Goal: Information Seeking & Learning: Learn about a topic

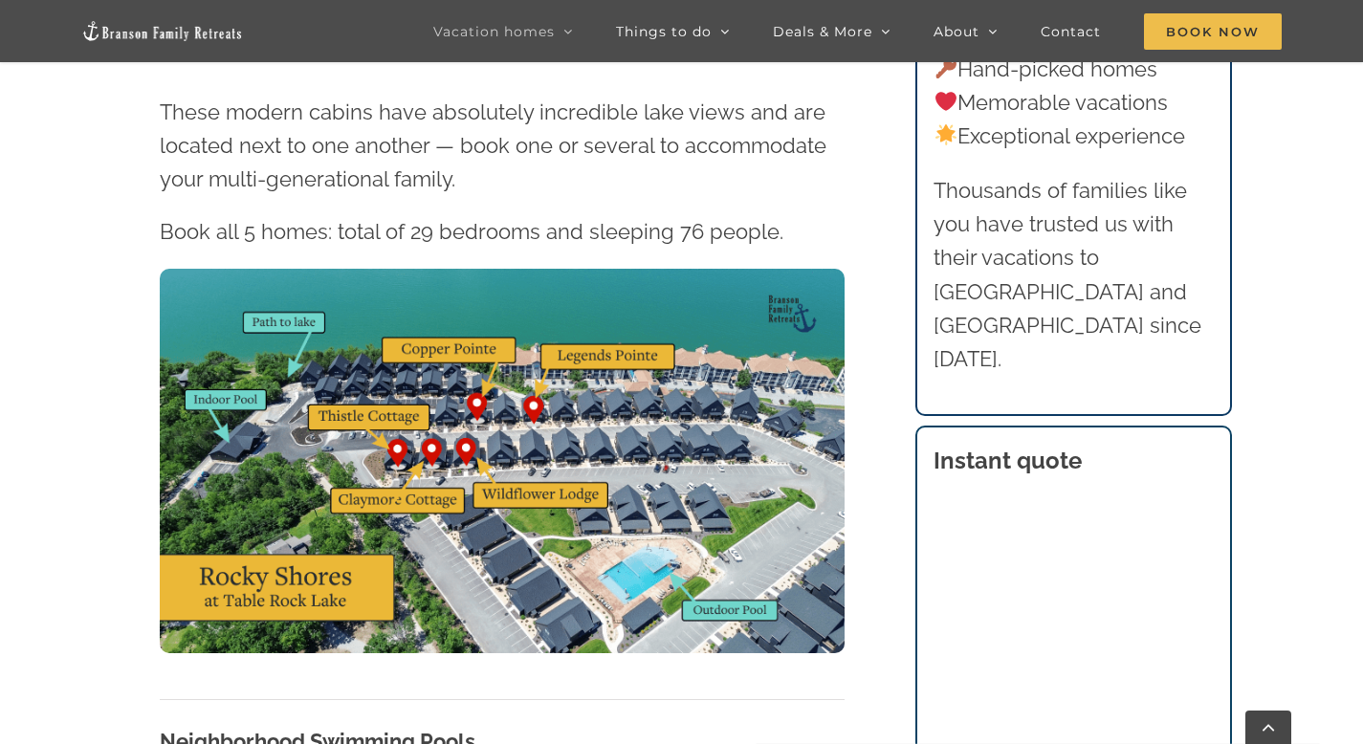
scroll to position [874, 0]
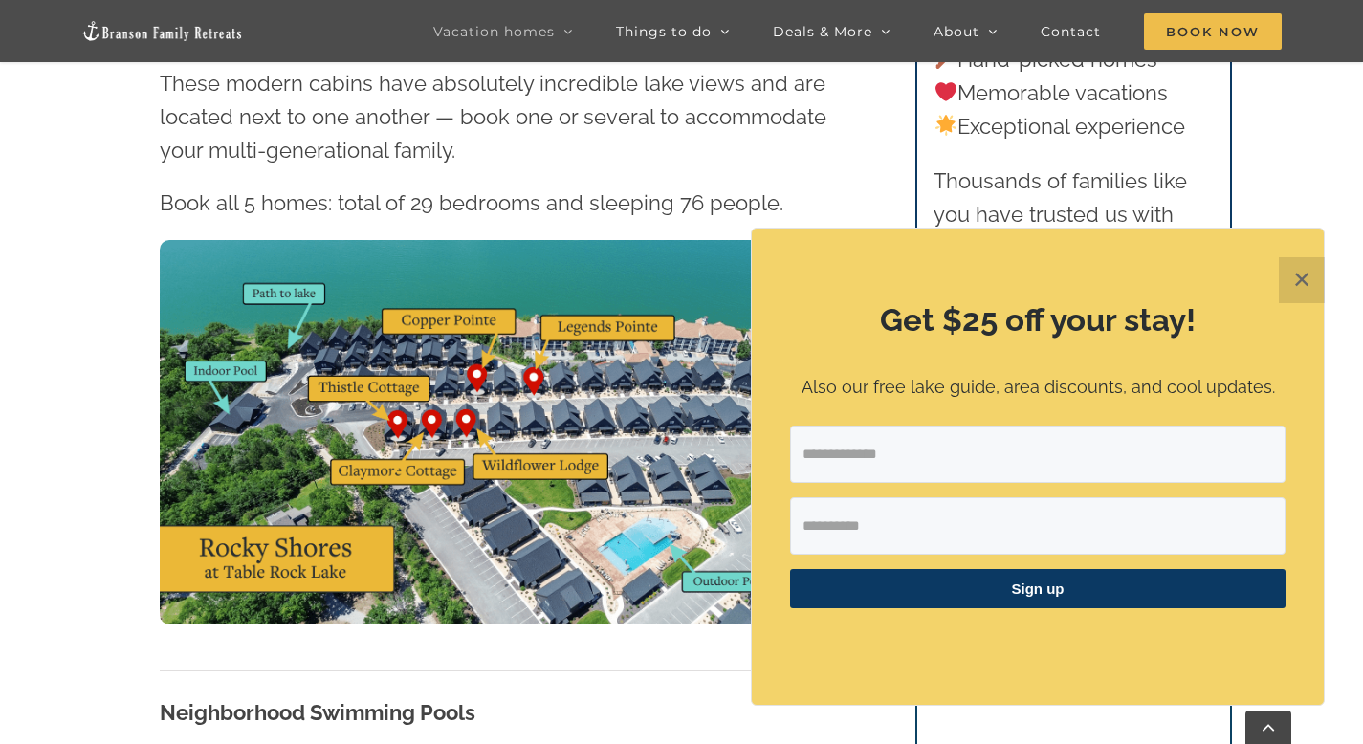
click at [1308, 273] on button "✕" at bounding box center [1301, 280] width 46 height 46
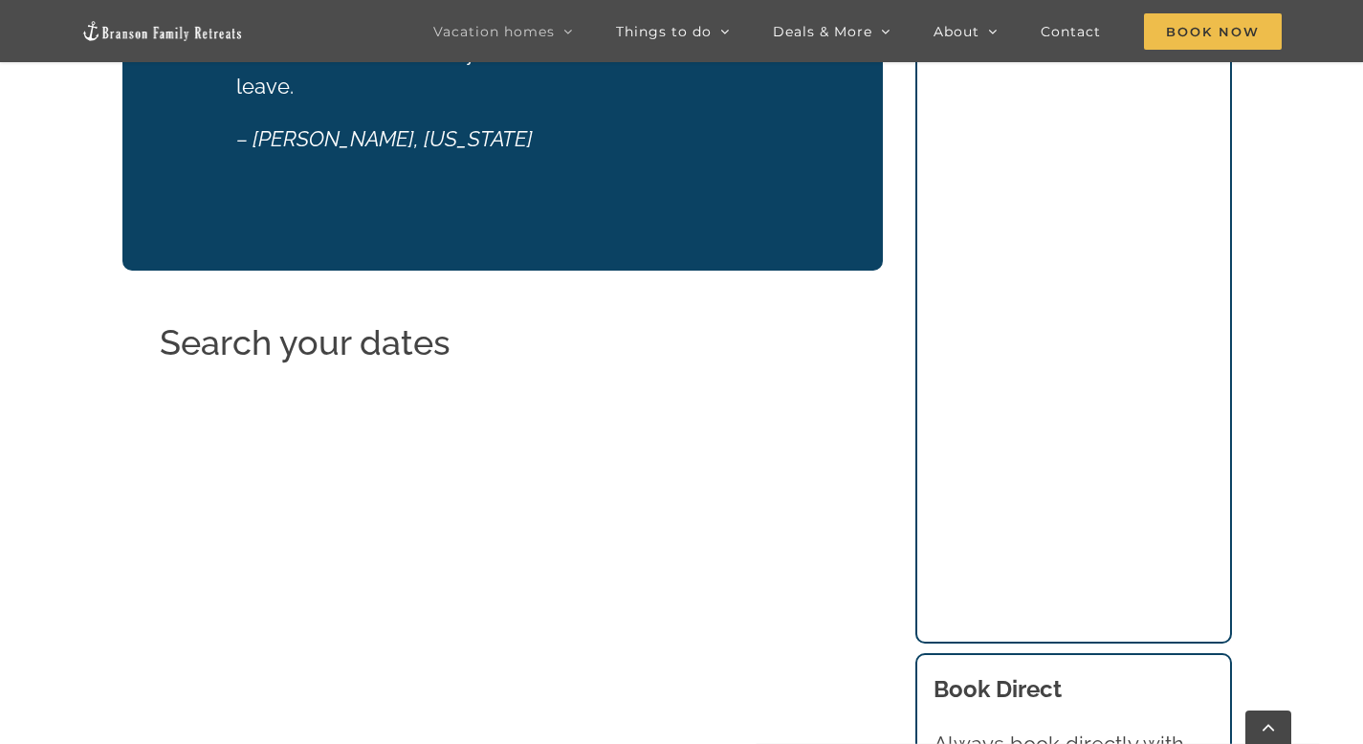
scroll to position [3719, 0]
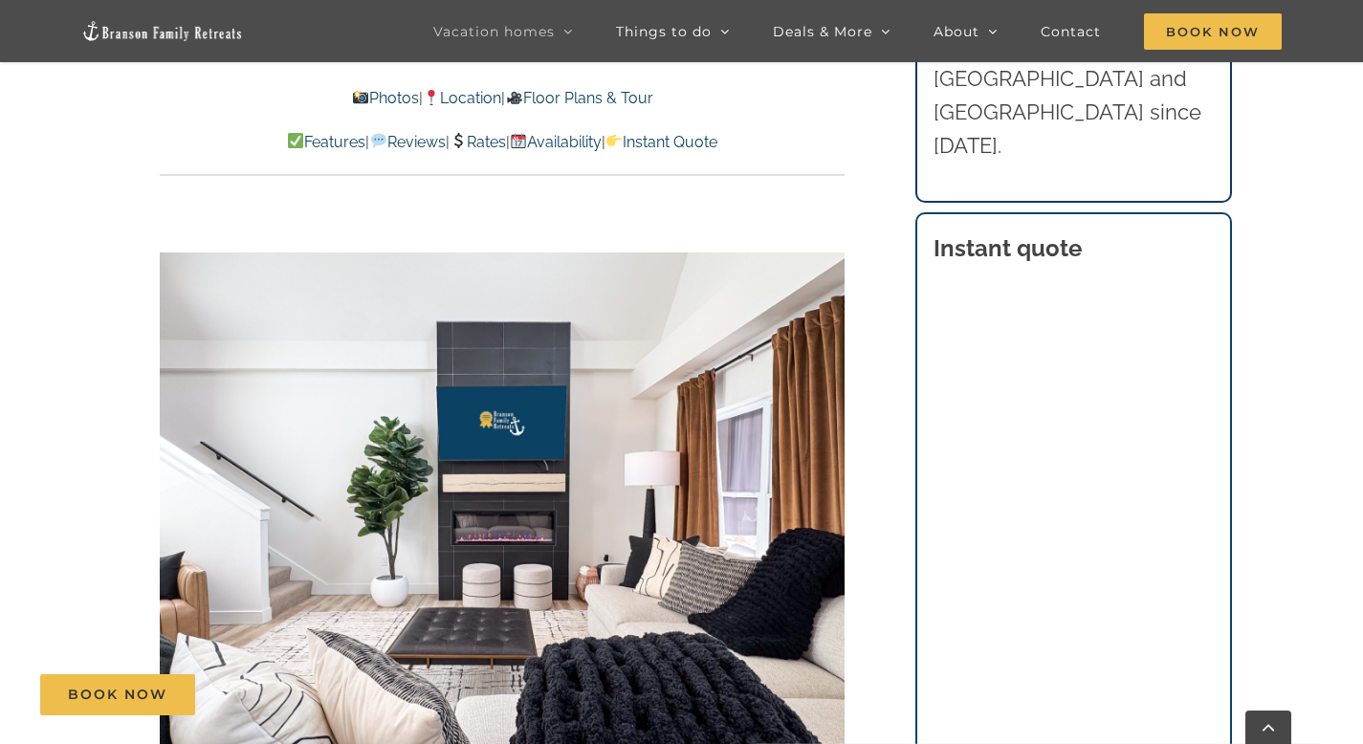
scroll to position [1366, 0]
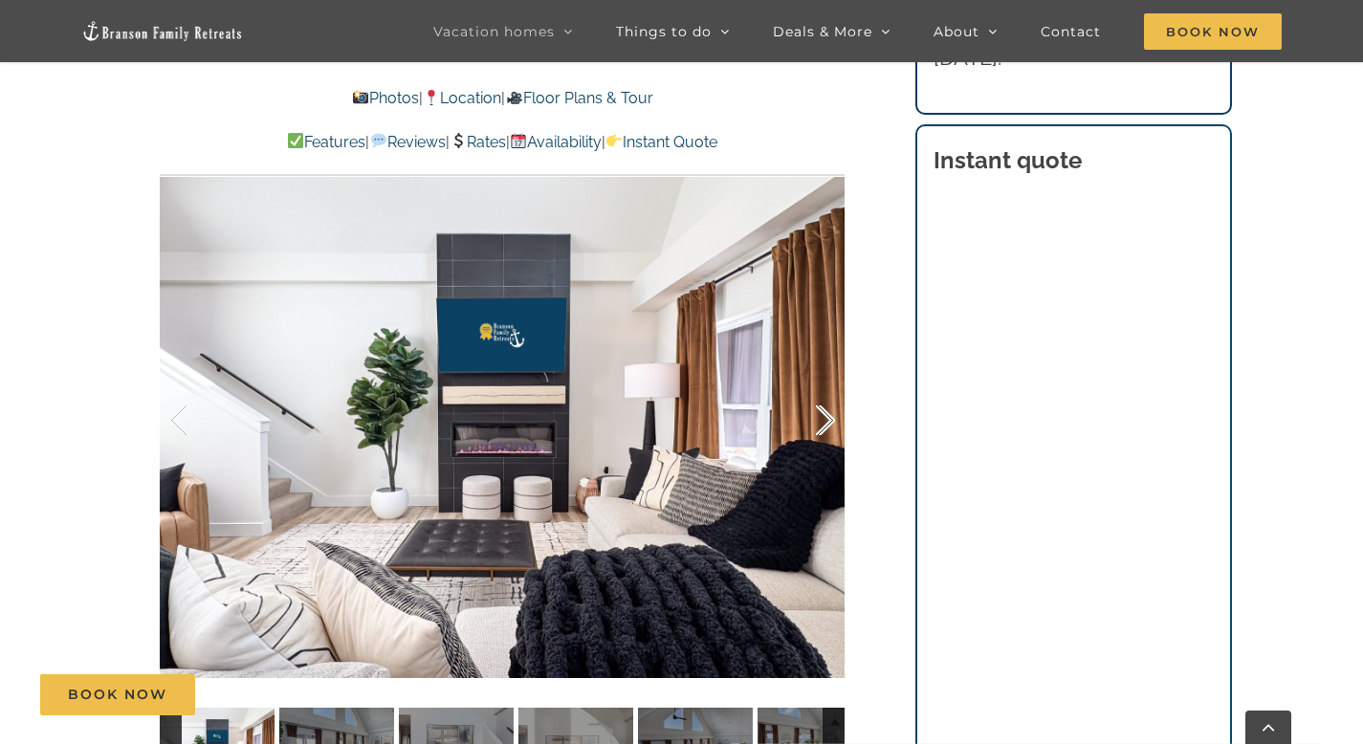
click at [823, 417] on div at bounding box center [805, 420] width 59 height 119
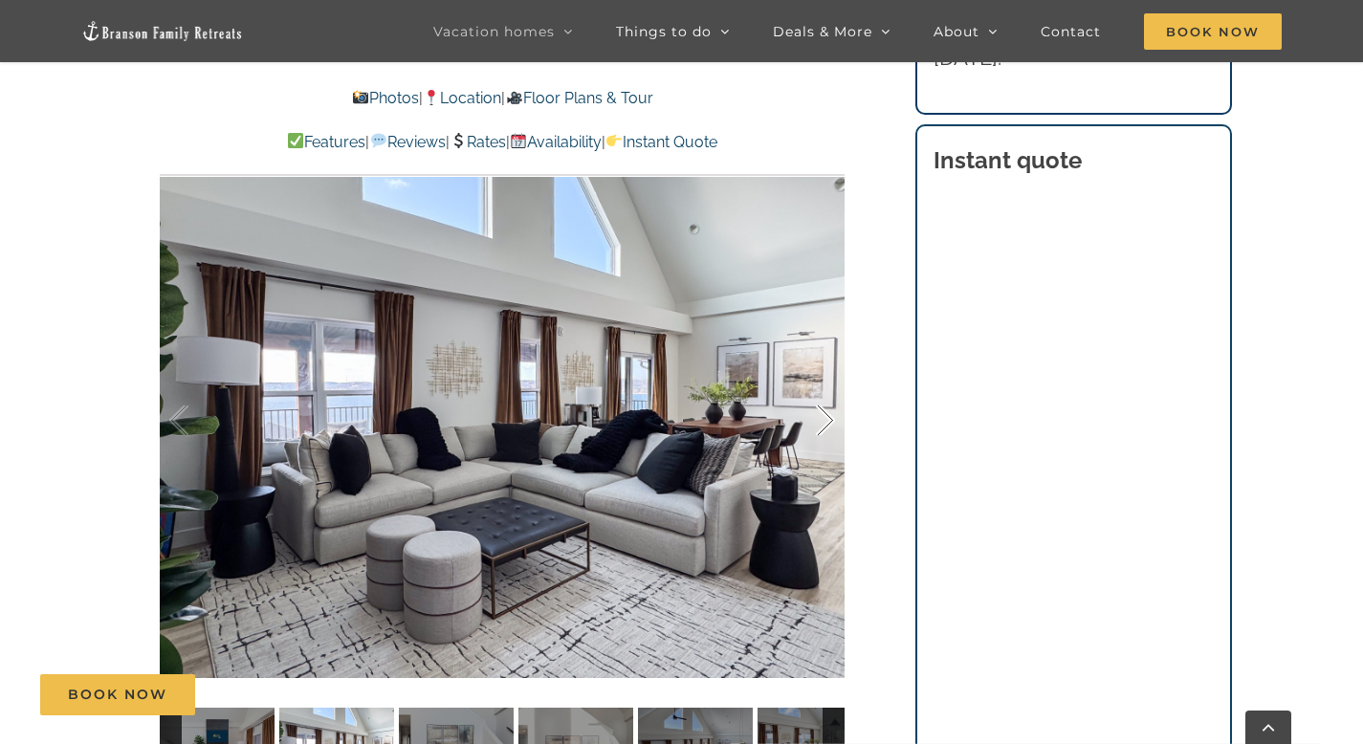
click at [823, 417] on div at bounding box center [805, 420] width 59 height 119
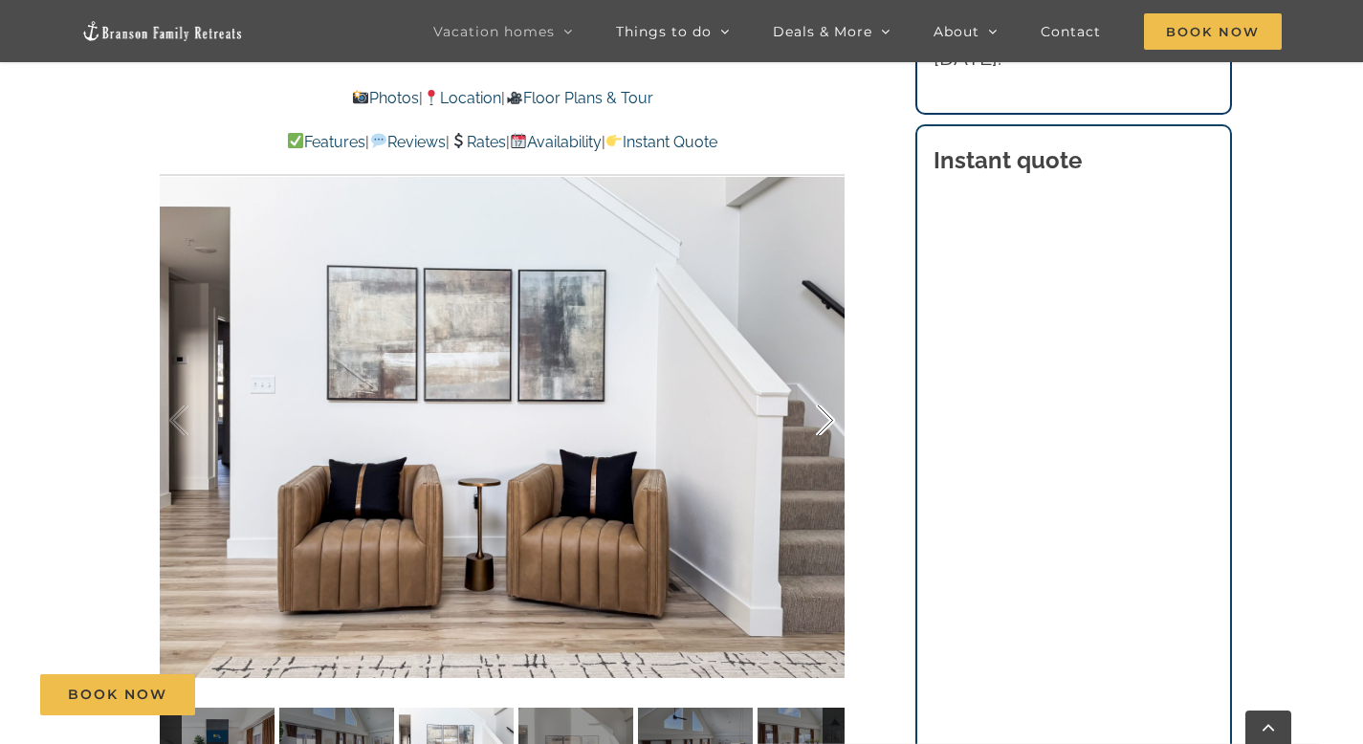
click at [823, 417] on div at bounding box center [805, 420] width 59 height 119
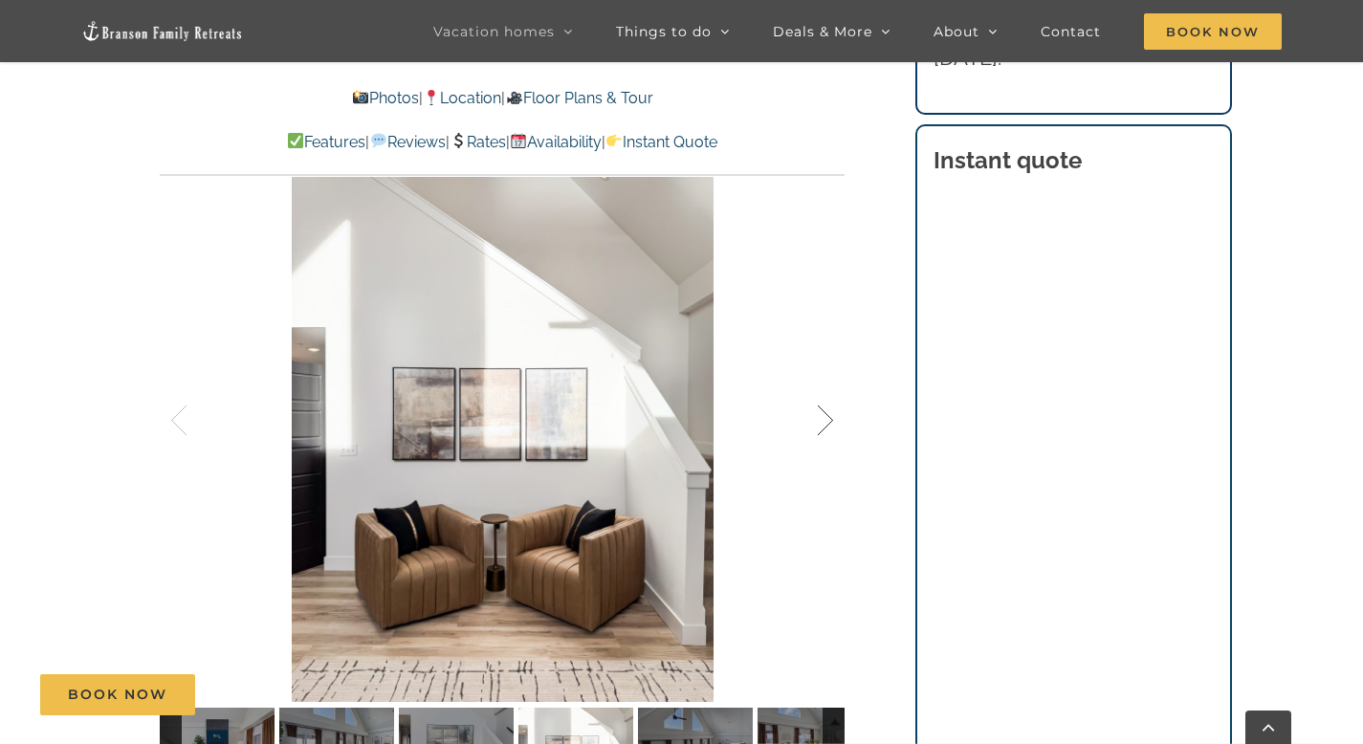
click at [823, 417] on div at bounding box center [805, 420] width 59 height 119
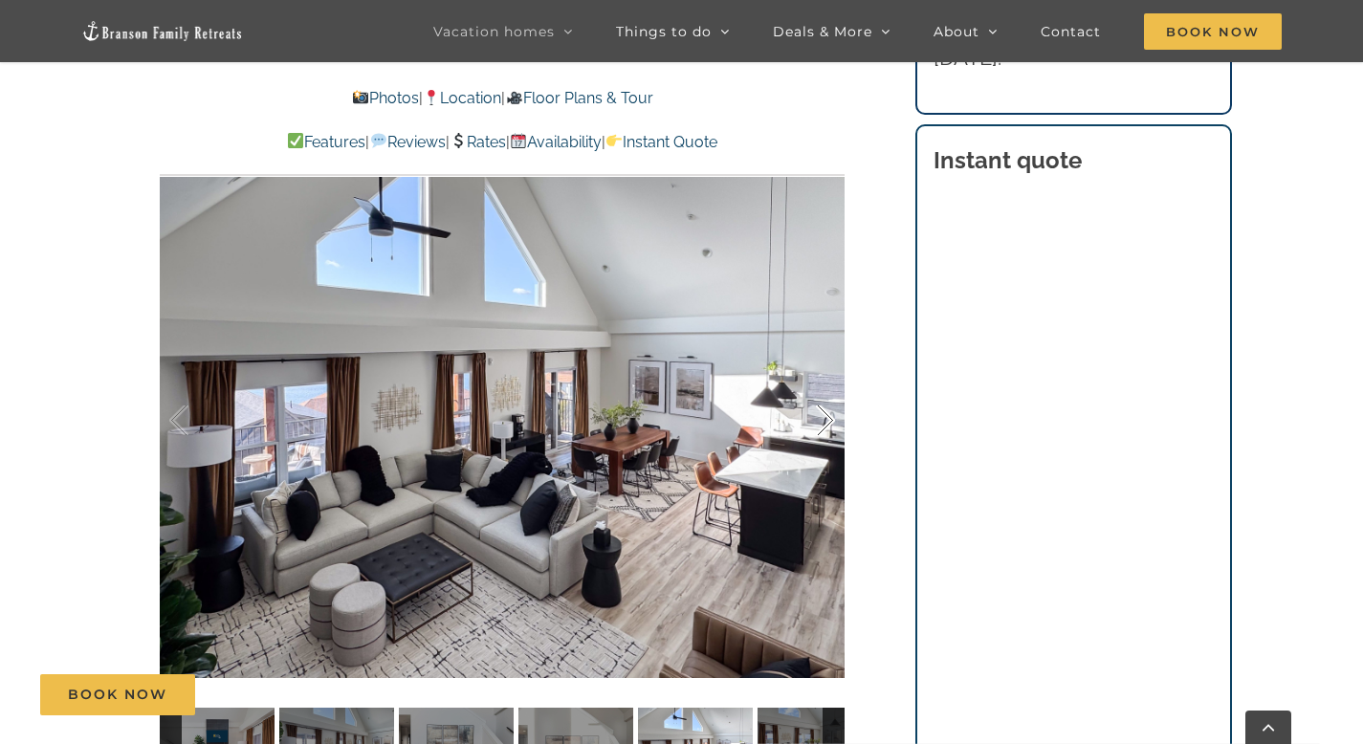
click at [823, 417] on div at bounding box center [805, 420] width 59 height 119
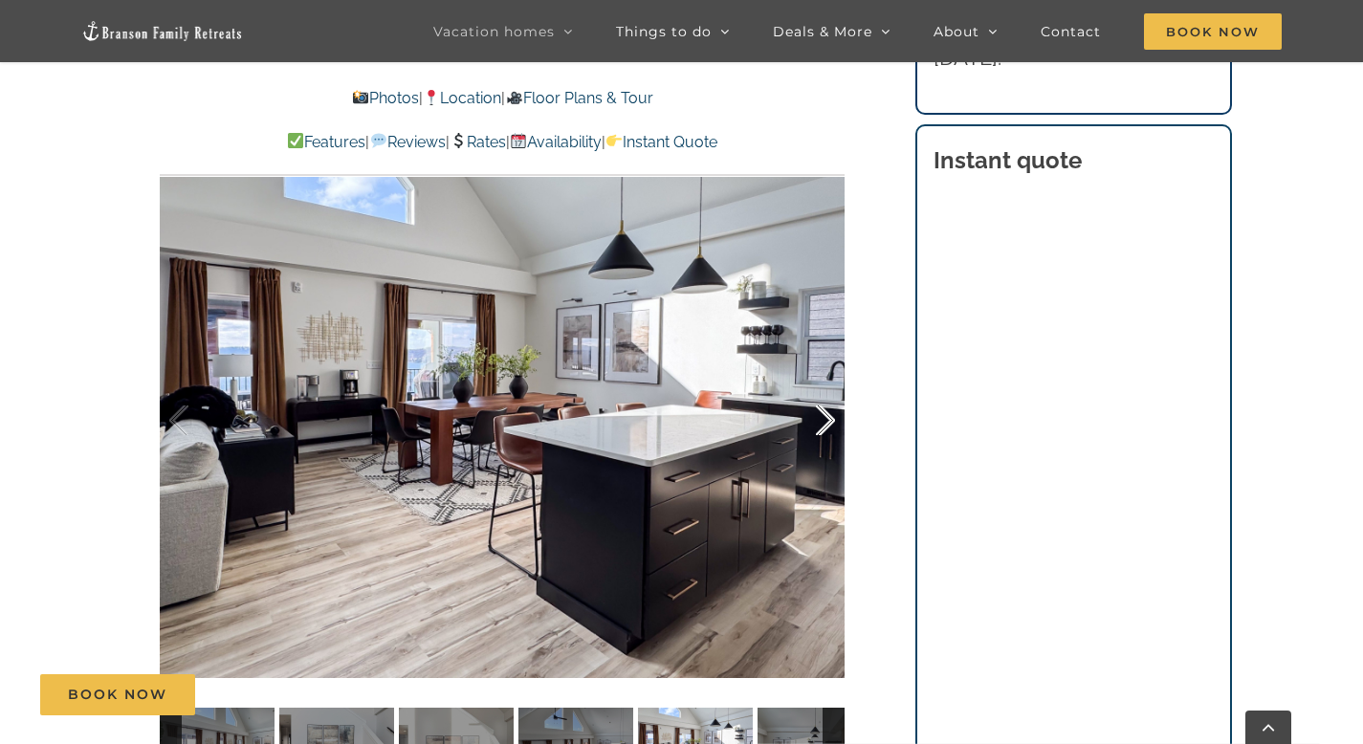
click at [823, 417] on div at bounding box center [805, 420] width 59 height 119
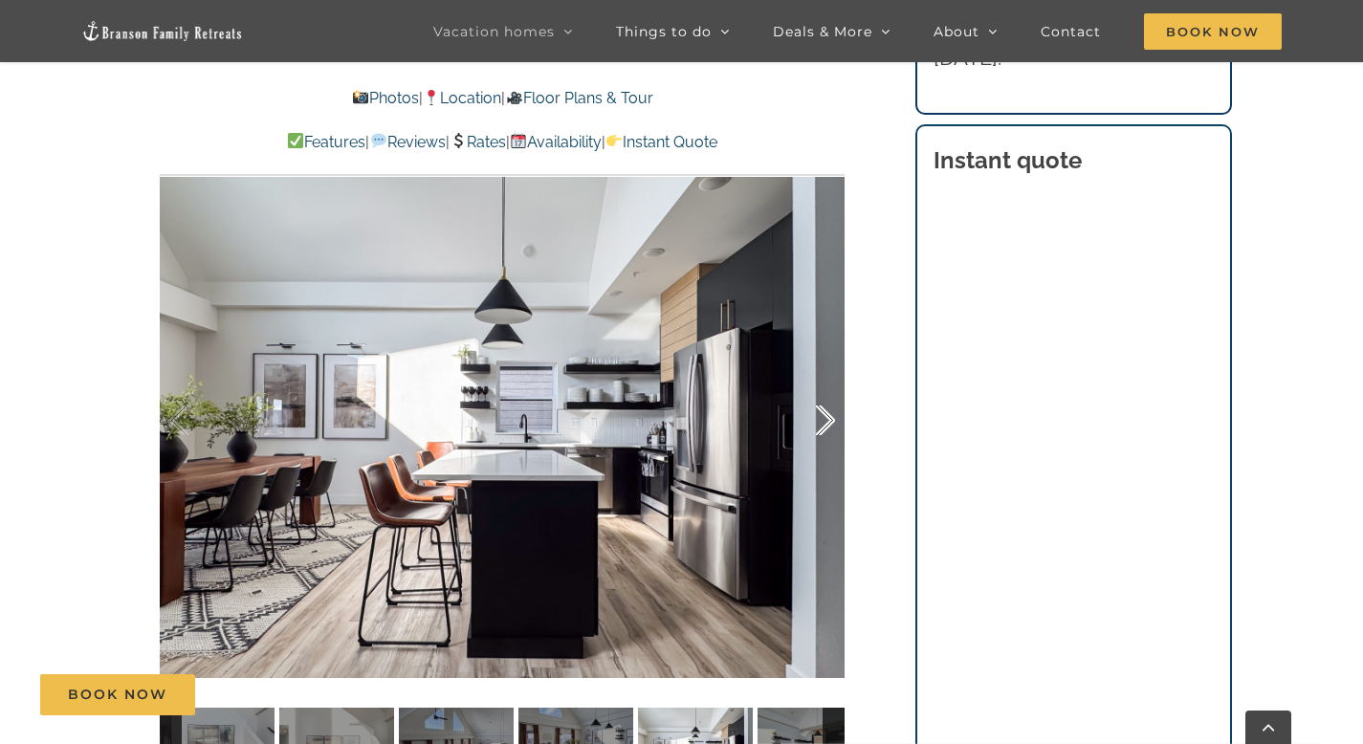
click at [823, 417] on div at bounding box center [805, 420] width 59 height 119
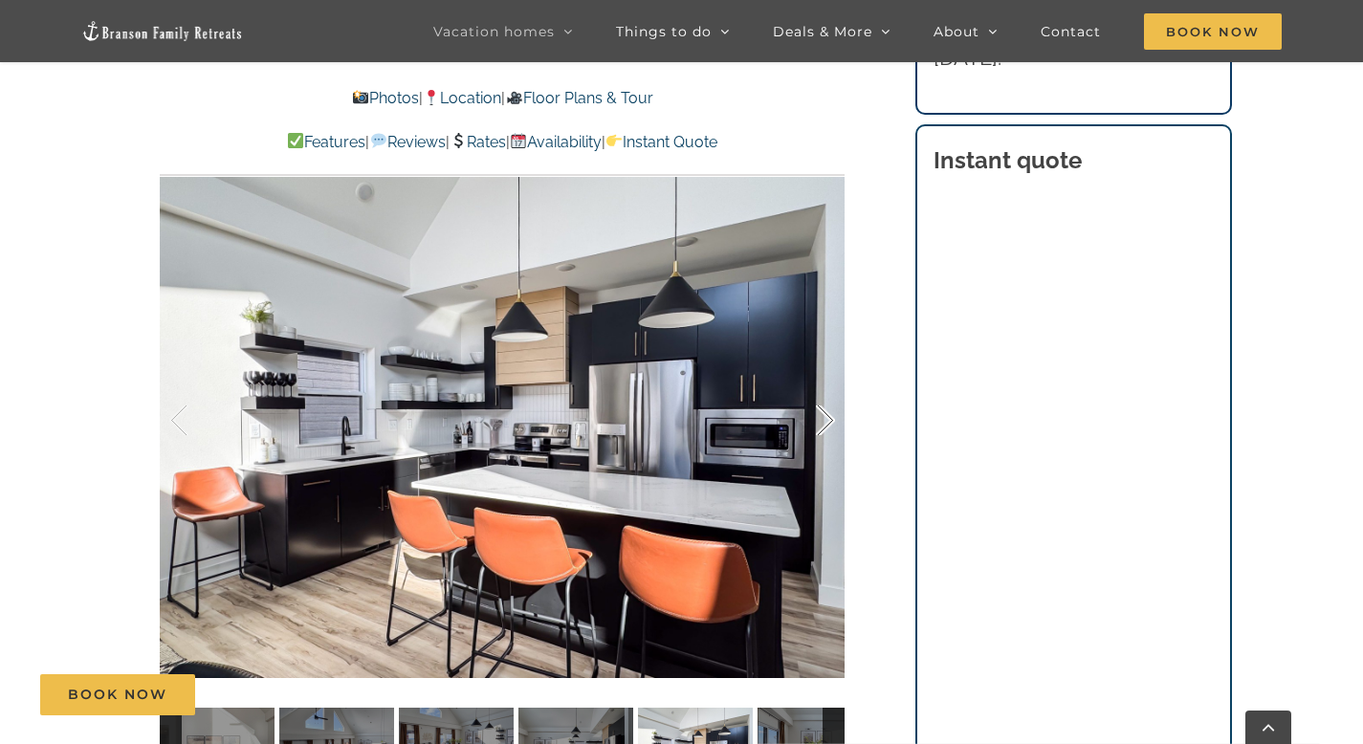
click at [823, 417] on div at bounding box center [805, 420] width 59 height 119
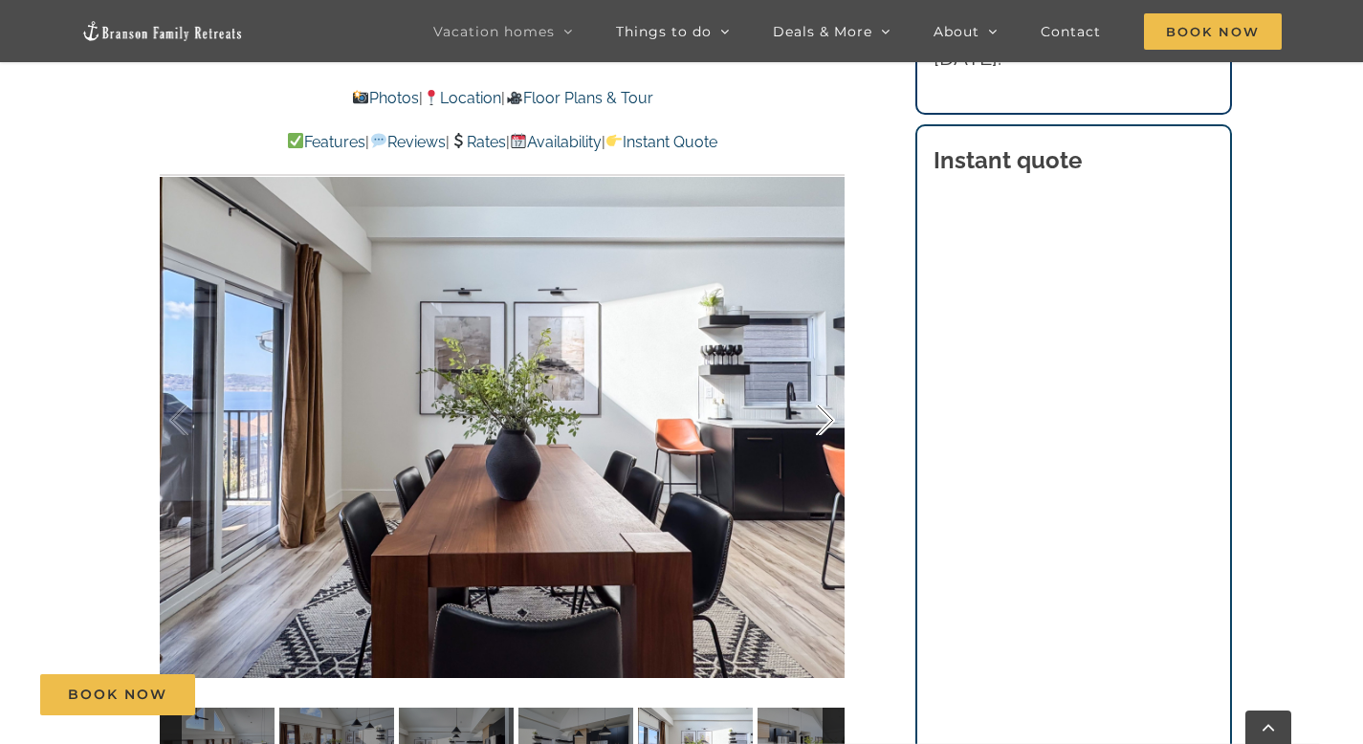
click at [823, 417] on div at bounding box center [805, 420] width 59 height 119
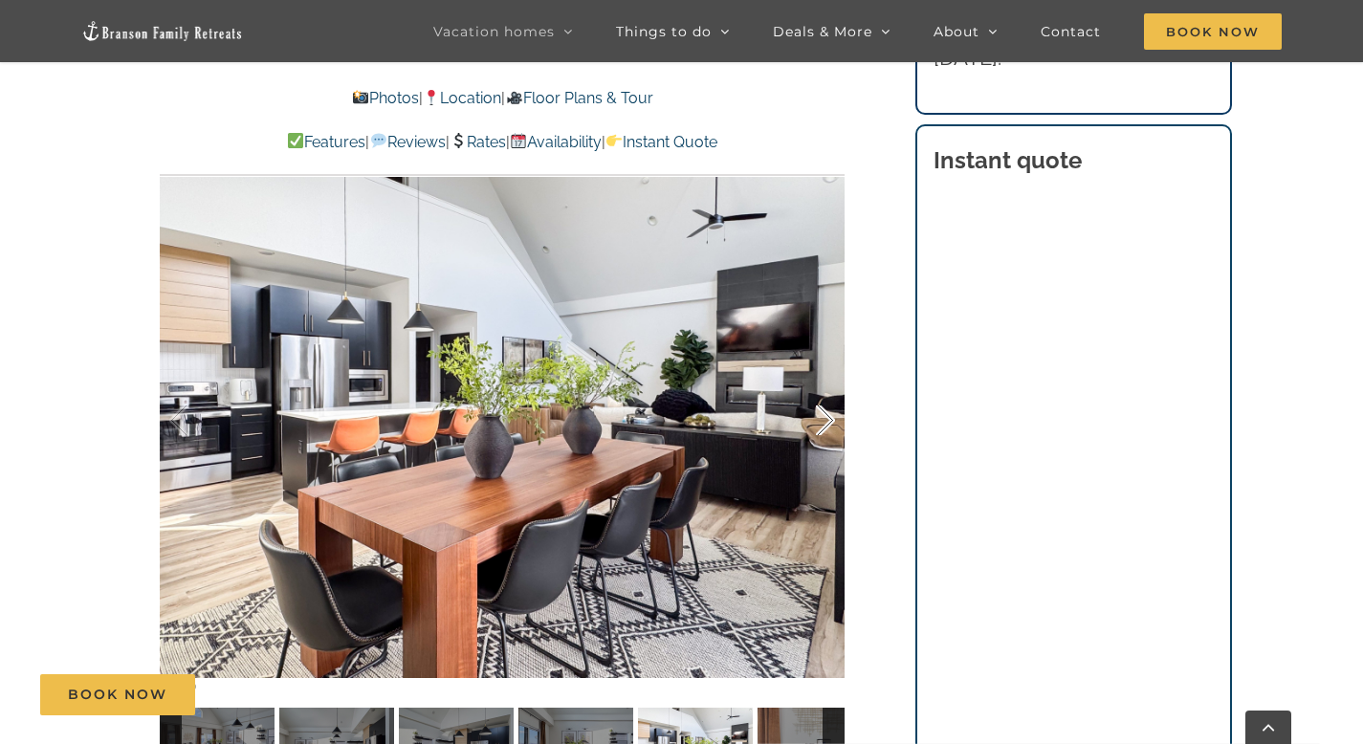
click at [823, 417] on div at bounding box center [805, 420] width 59 height 119
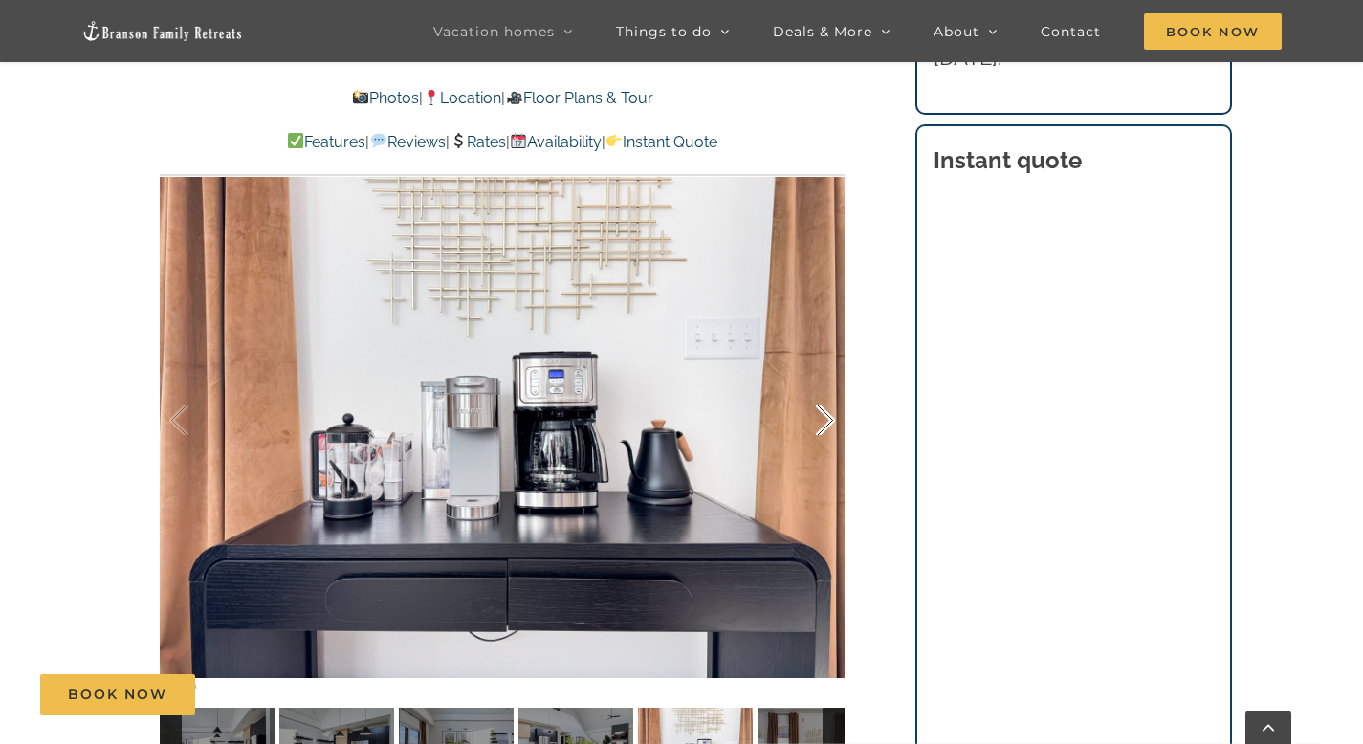
click at [823, 417] on div at bounding box center [805, 420] width 59 height 119
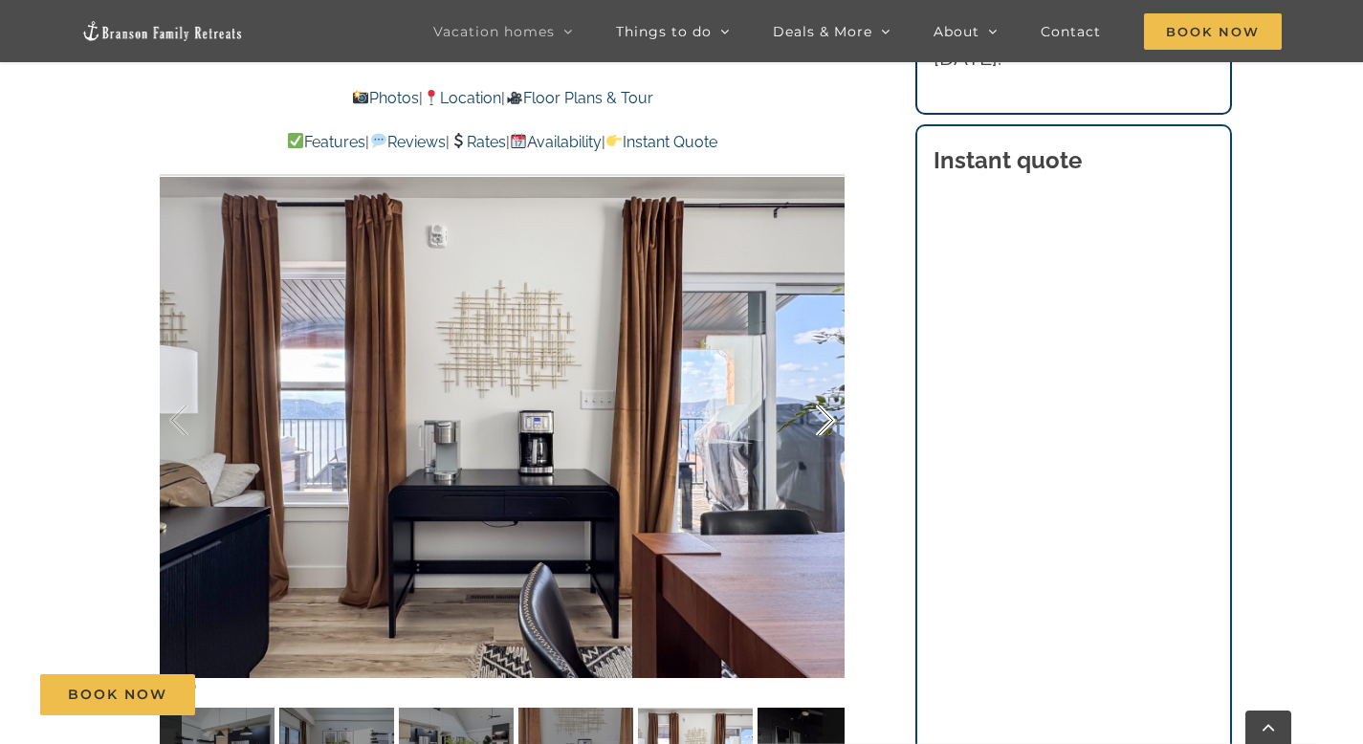
click at [823, 417] on div at bounding box center [805, 420] width 59 height 119
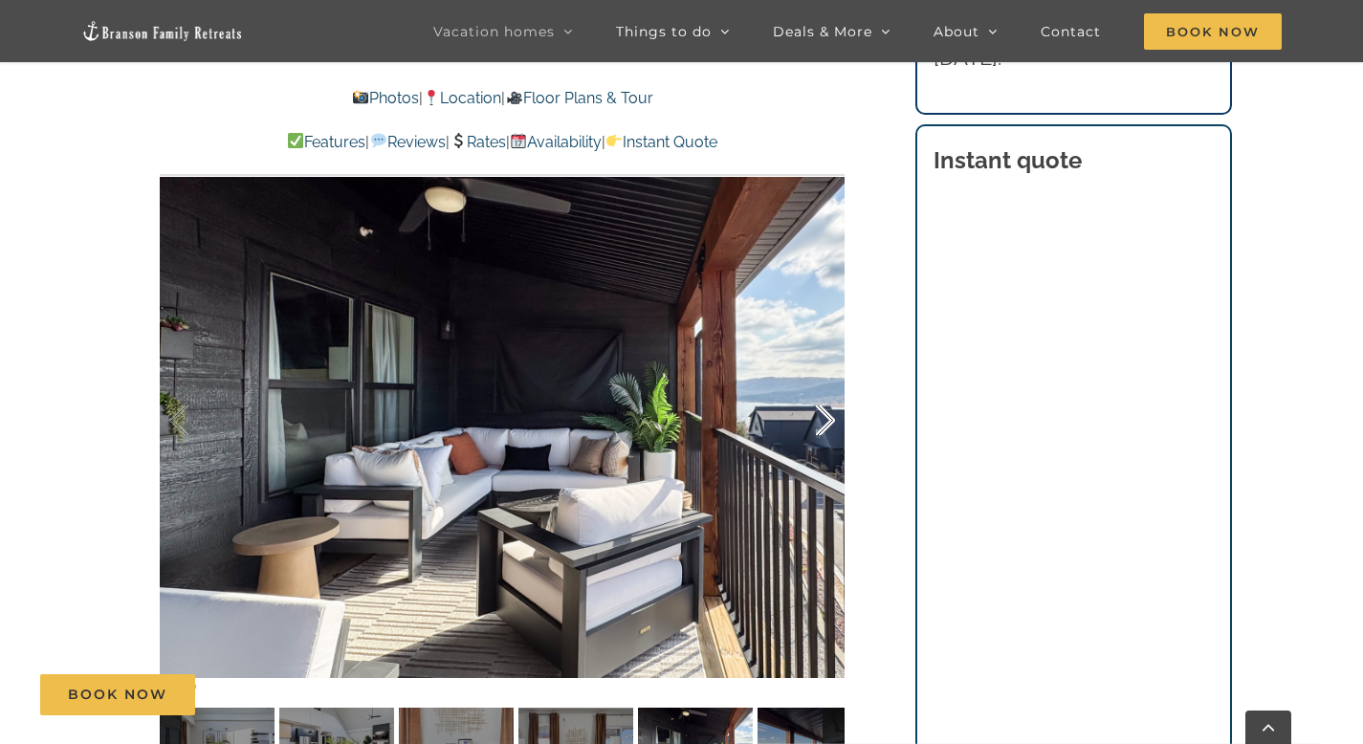
click at [823, 417] on div at bounding box center [805, 420] width 59 height 119
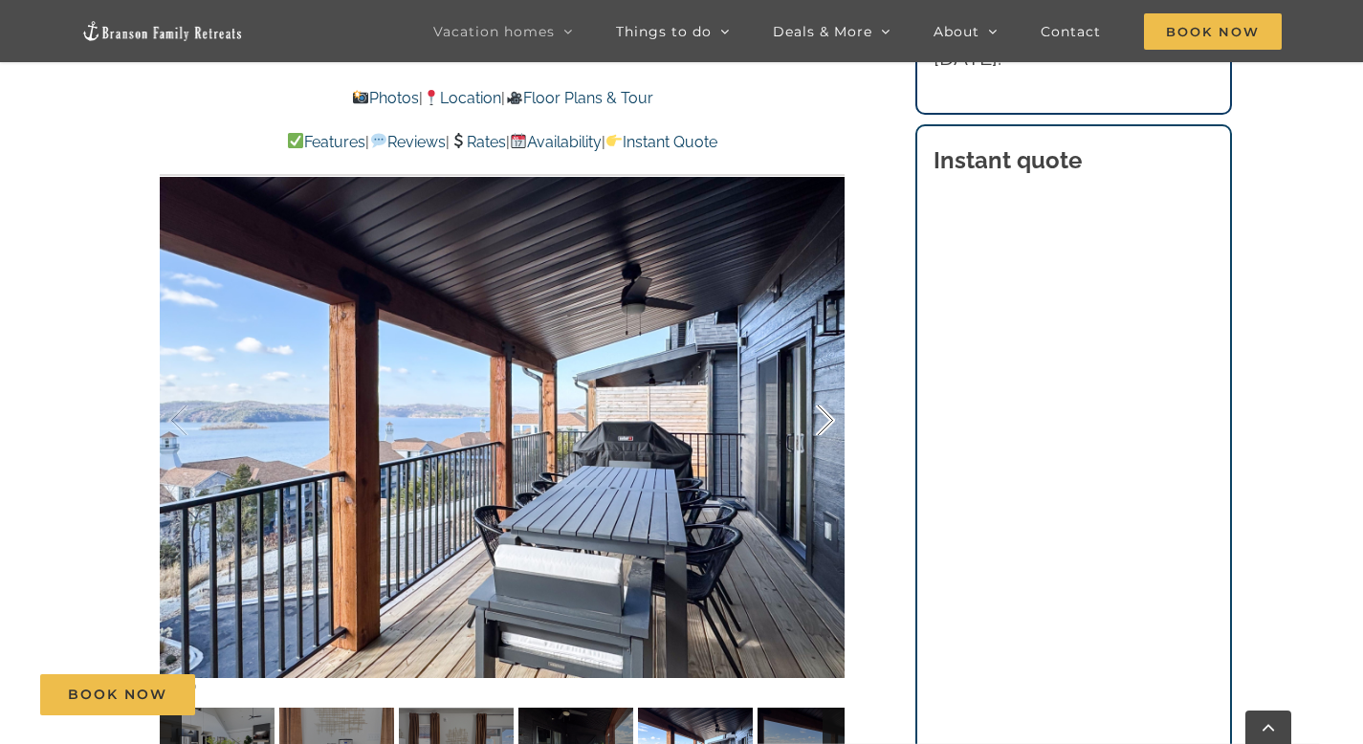
click at [823, 417] on div at bounding box center [805, 420] width 59 height 119
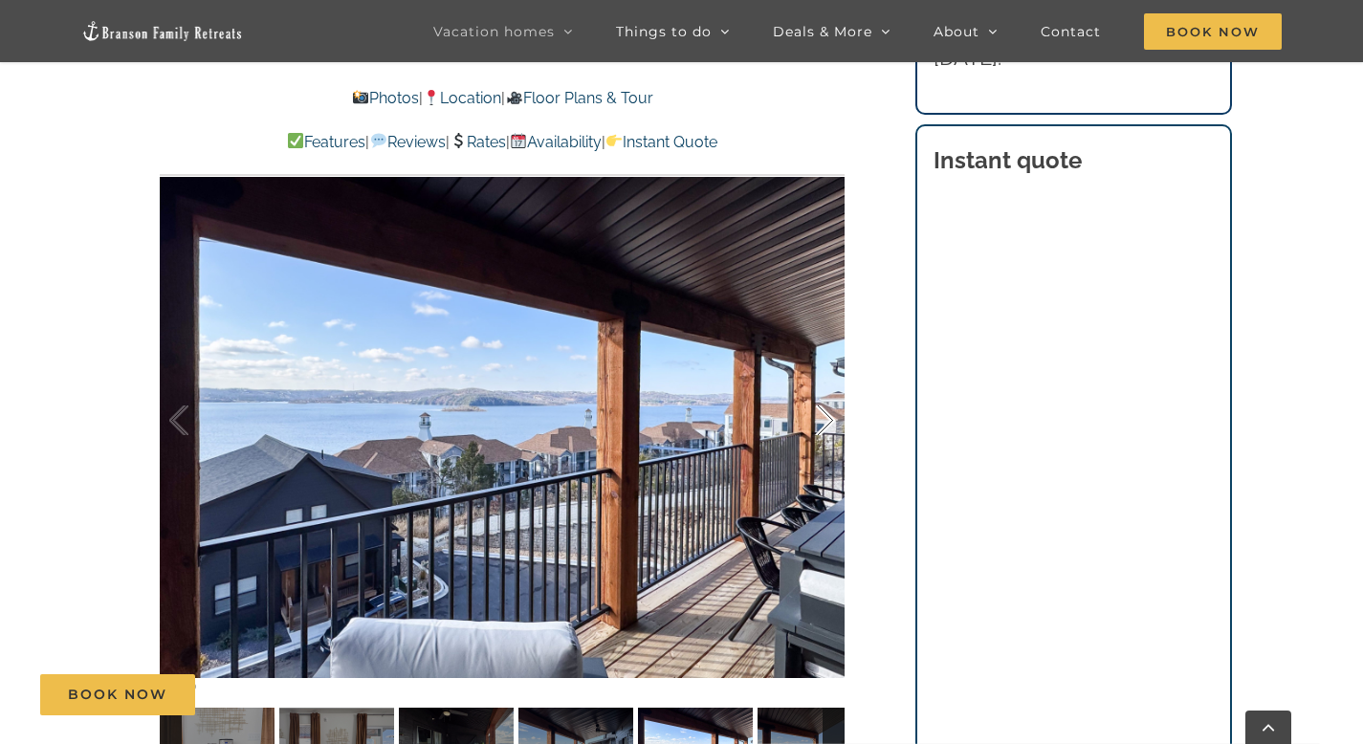
click at [823, 417] on div at bounding box center [805, 420] width 59 height 119
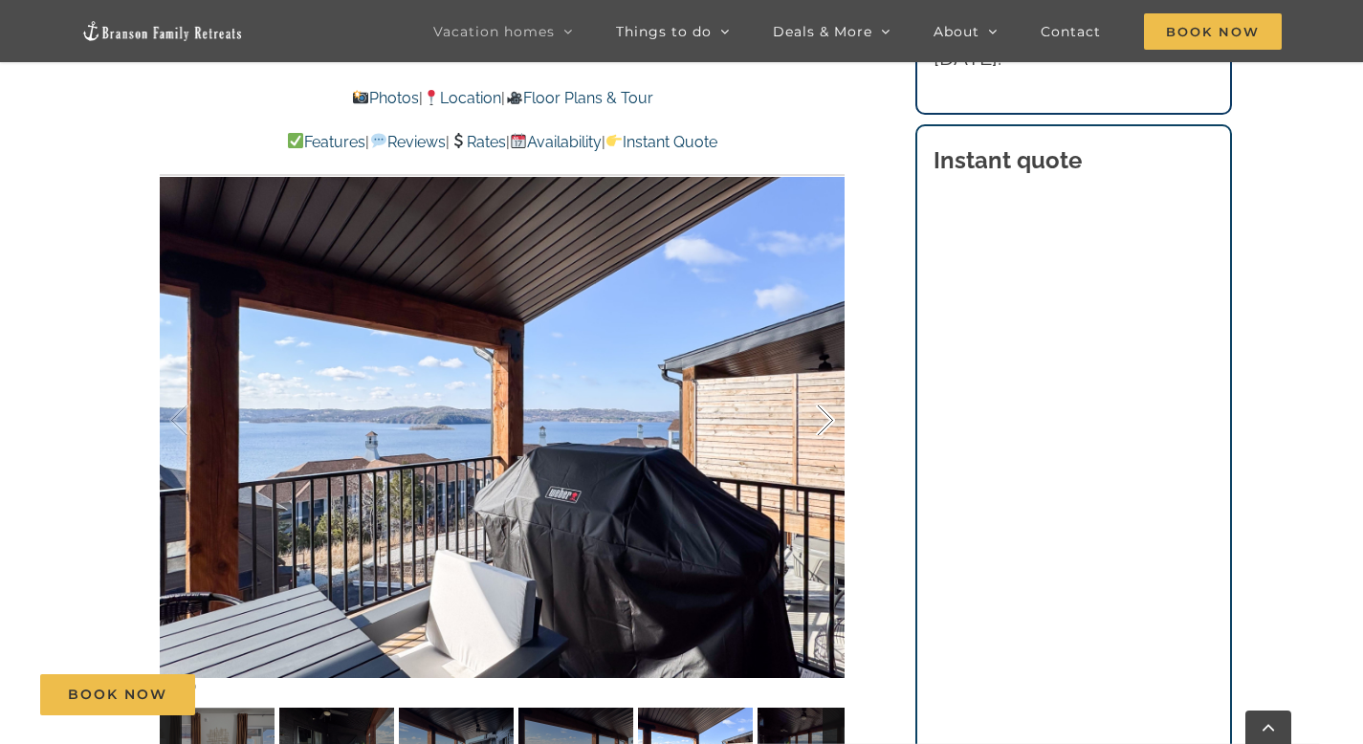
click at [823, 417] on div at bounding box center [805, 420] width 59 height 119
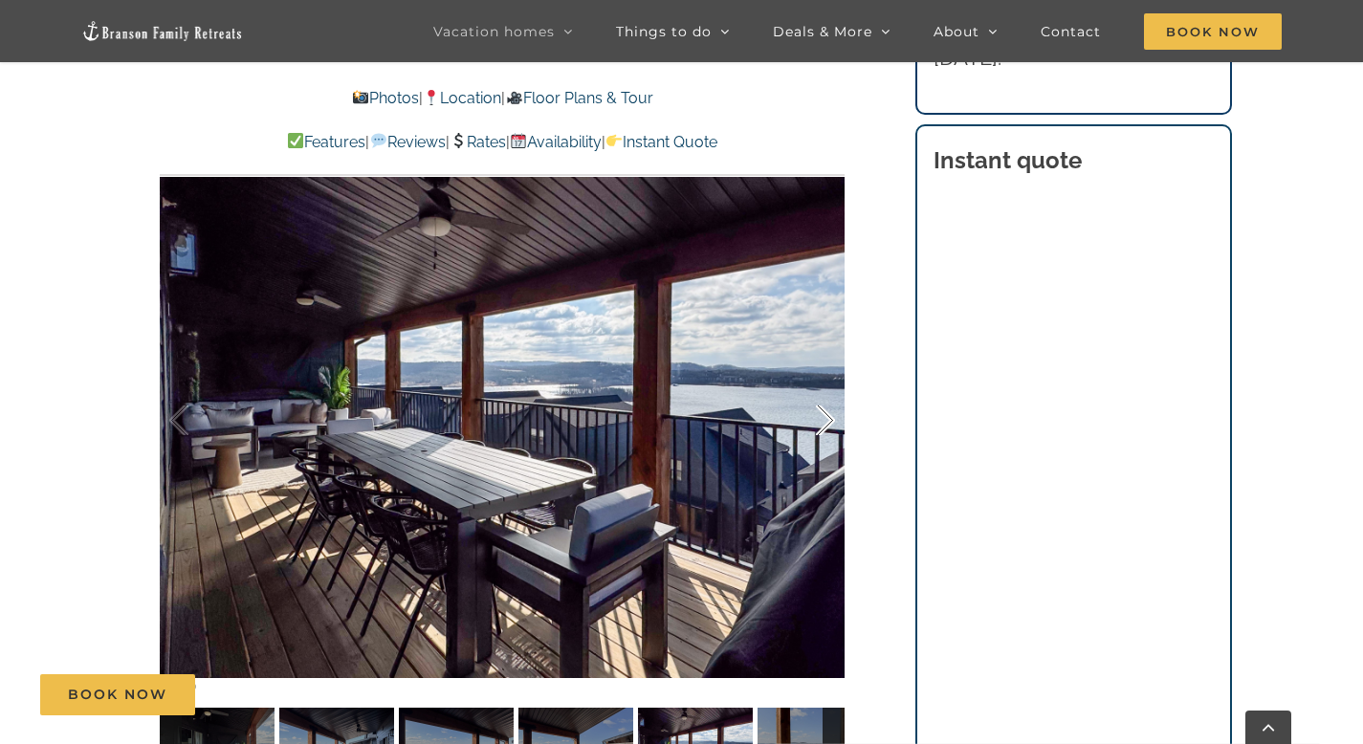
click at [823, 417] on div at bounding box center [805, 420] width 59 height 119
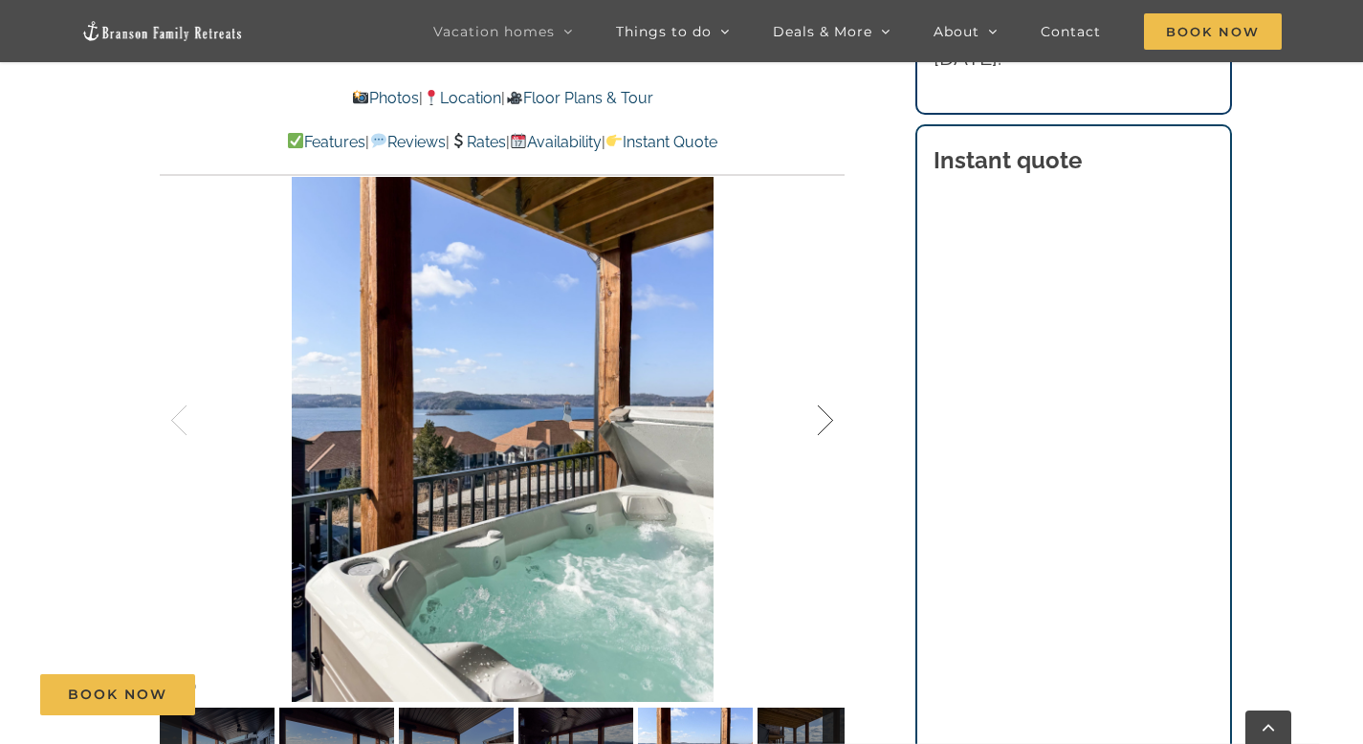
click at [823, 417] on div at bounding box center [805, 420] width 59 height 119
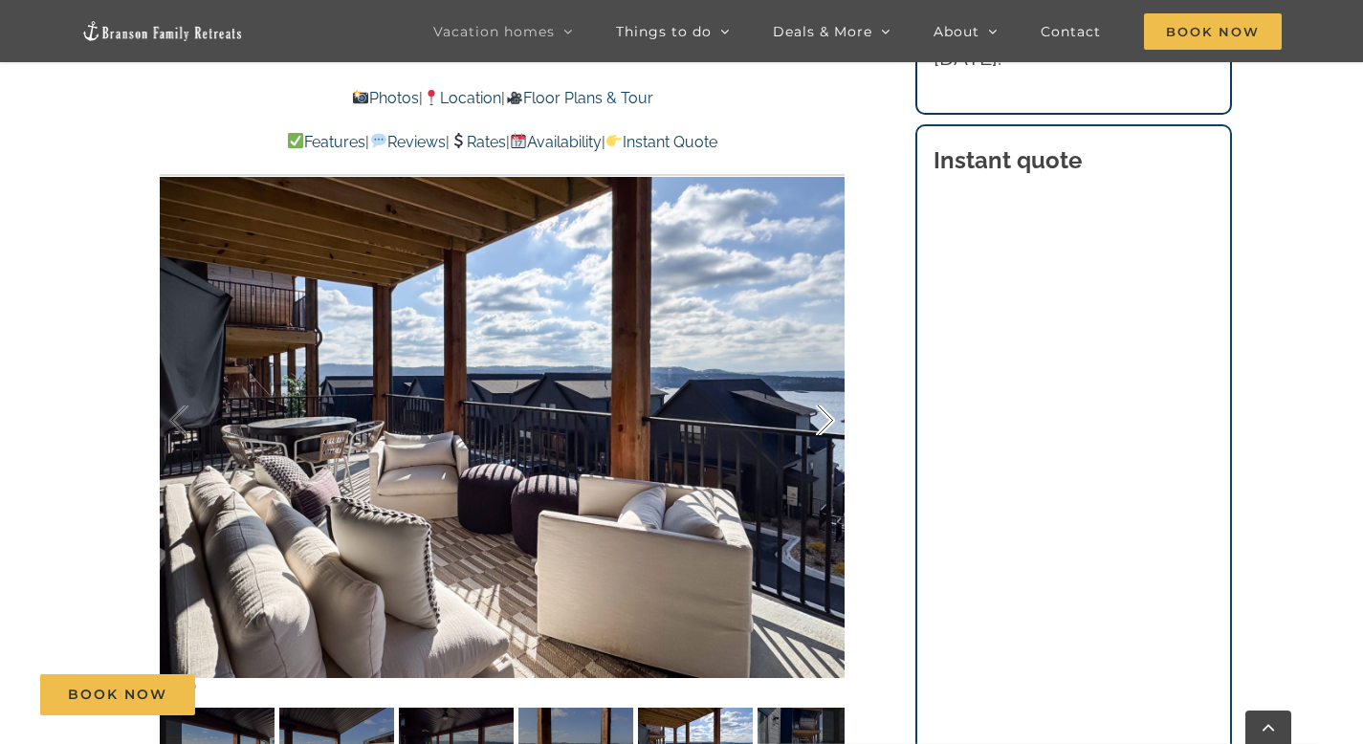
click at [823, 417] on div at bounding box center [805, 420] width 59 height 119
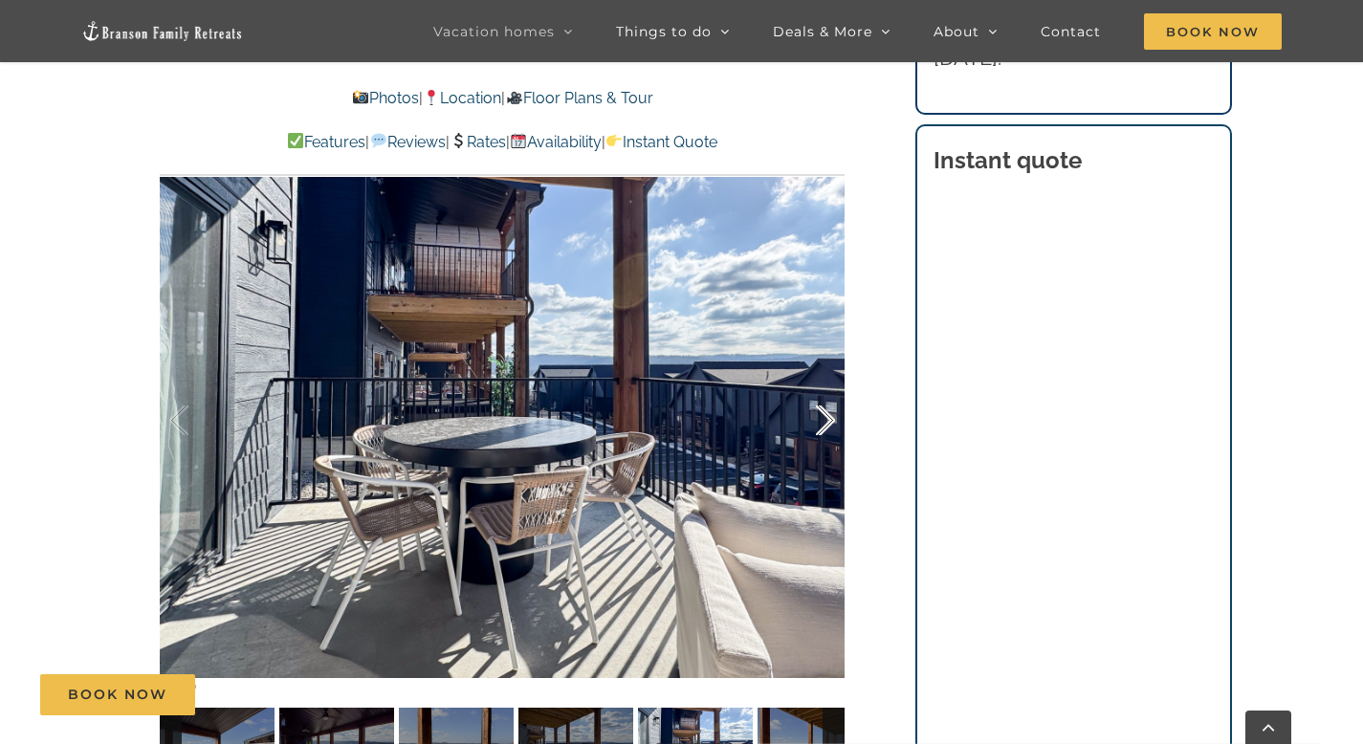
click at [823, 417] on div at bounding box center [805, 420] width 59 height 119
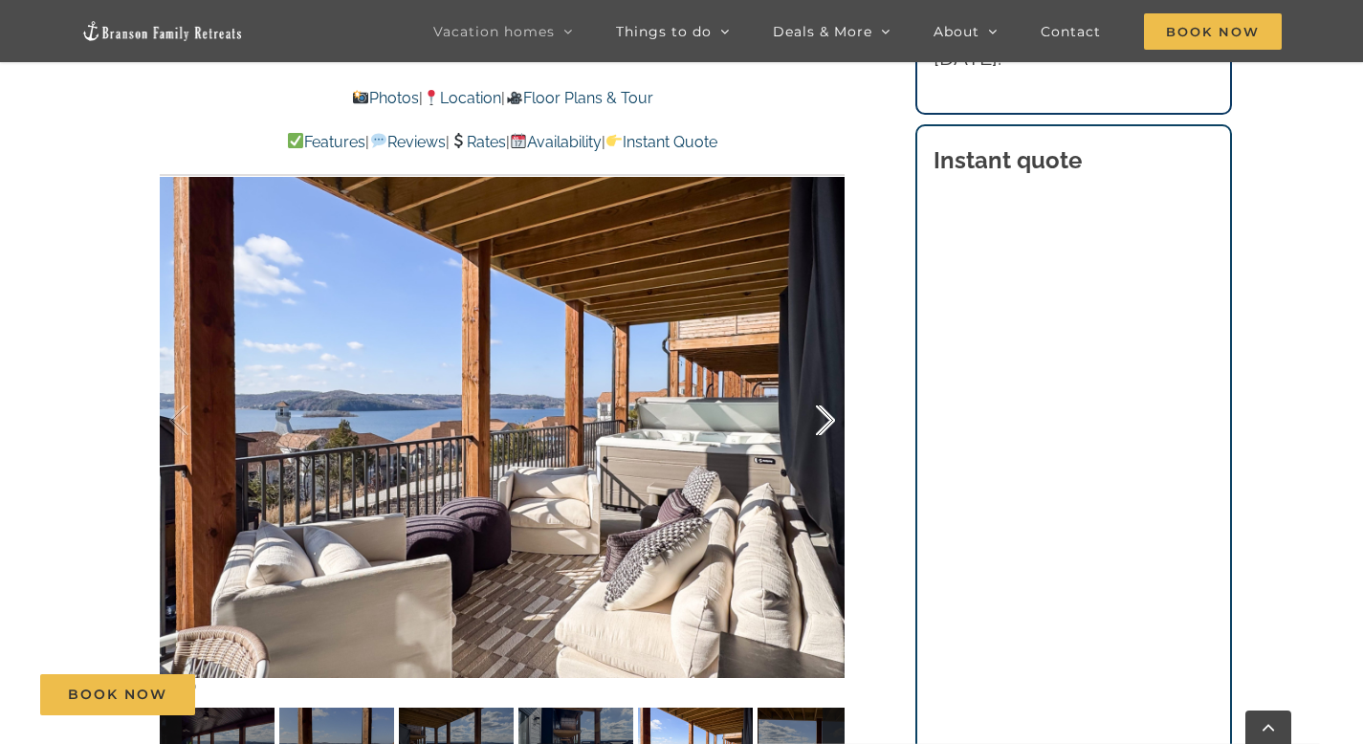
click at [823, 417] on div at bounding box center [805, 420] width 59 height 119
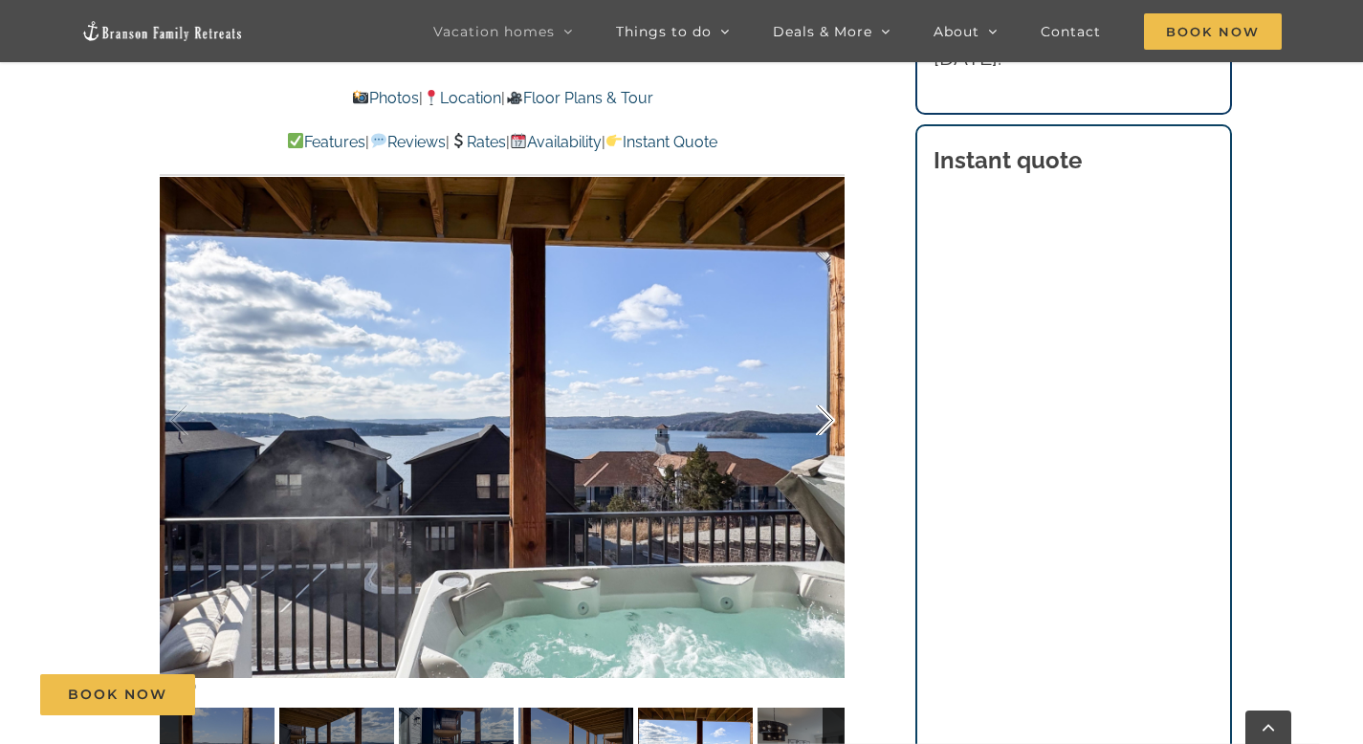
click at [823, 417] on div at bounding box center [805, 420] width 59 height 119
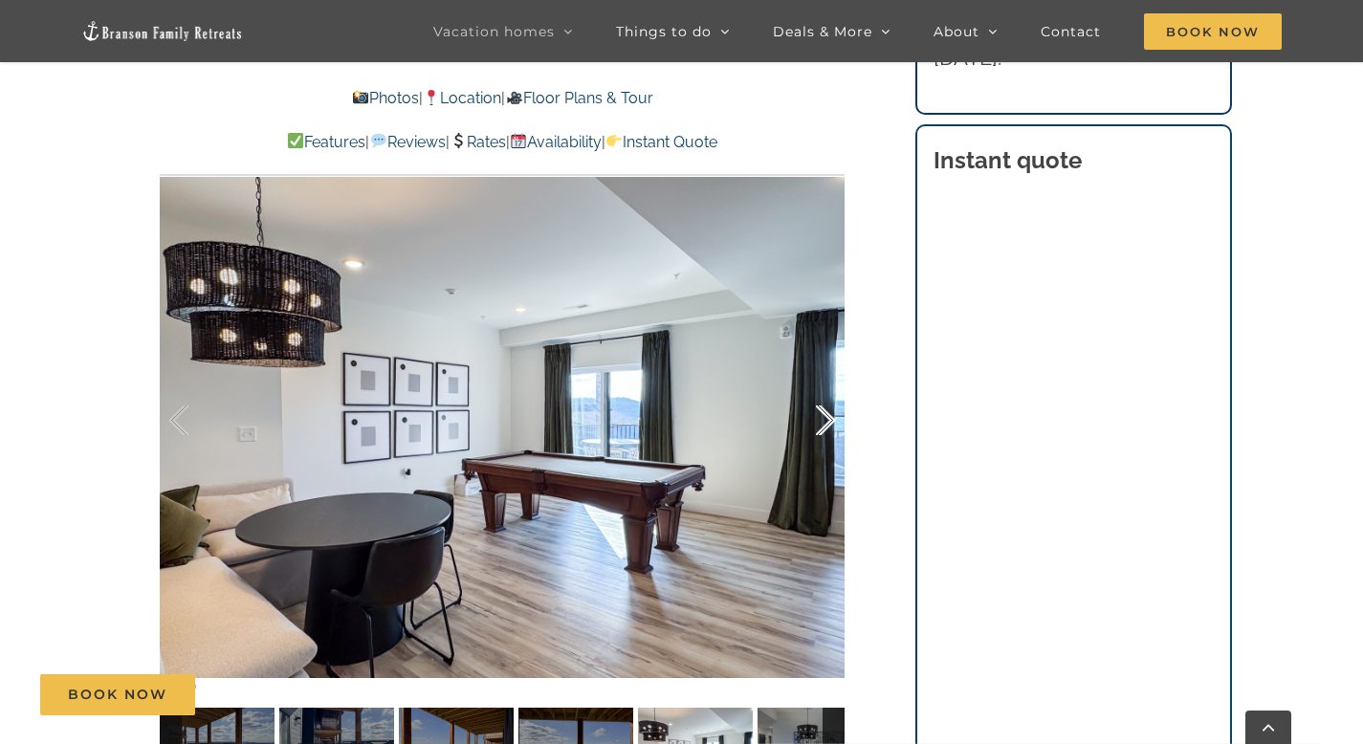
click at [823, 417] on div at bounding box center [805, 420] width 59 height 119
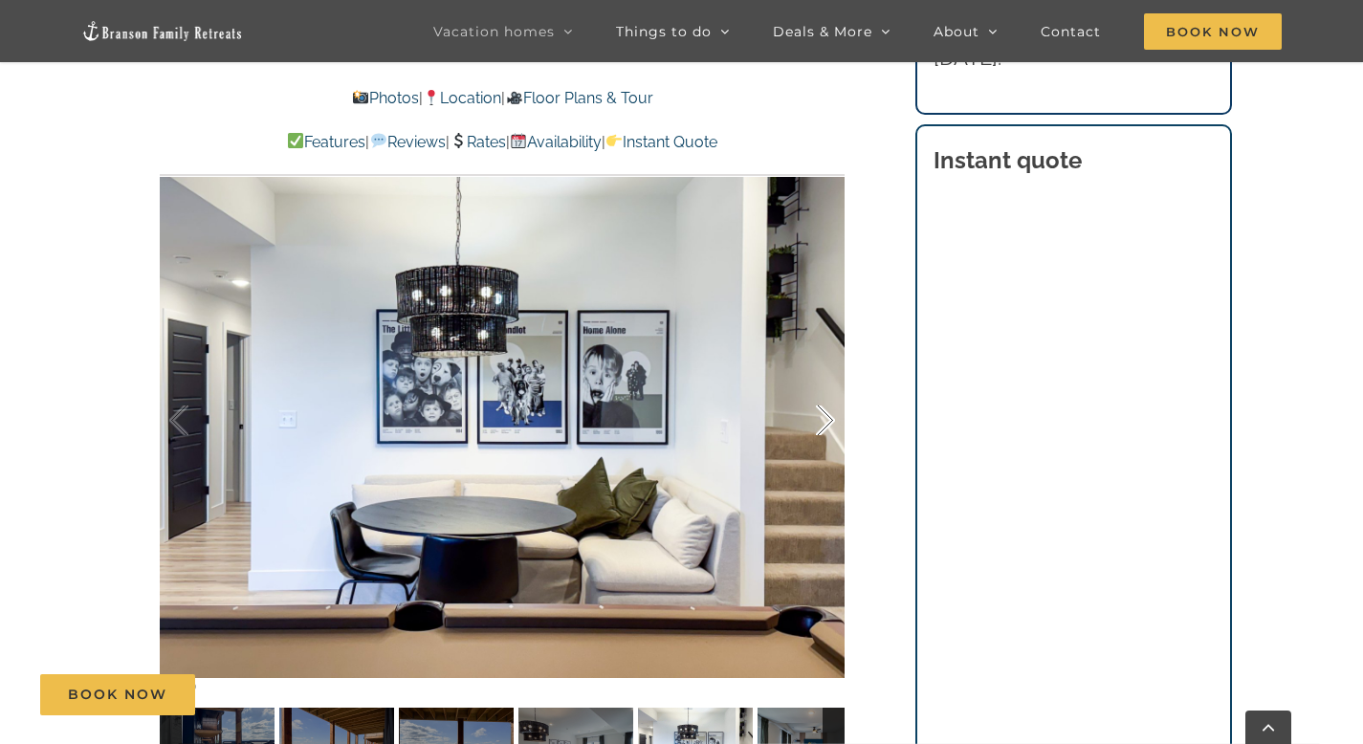
click at [823, 417] on div at bounding box center [805, 420] width 59 height 119
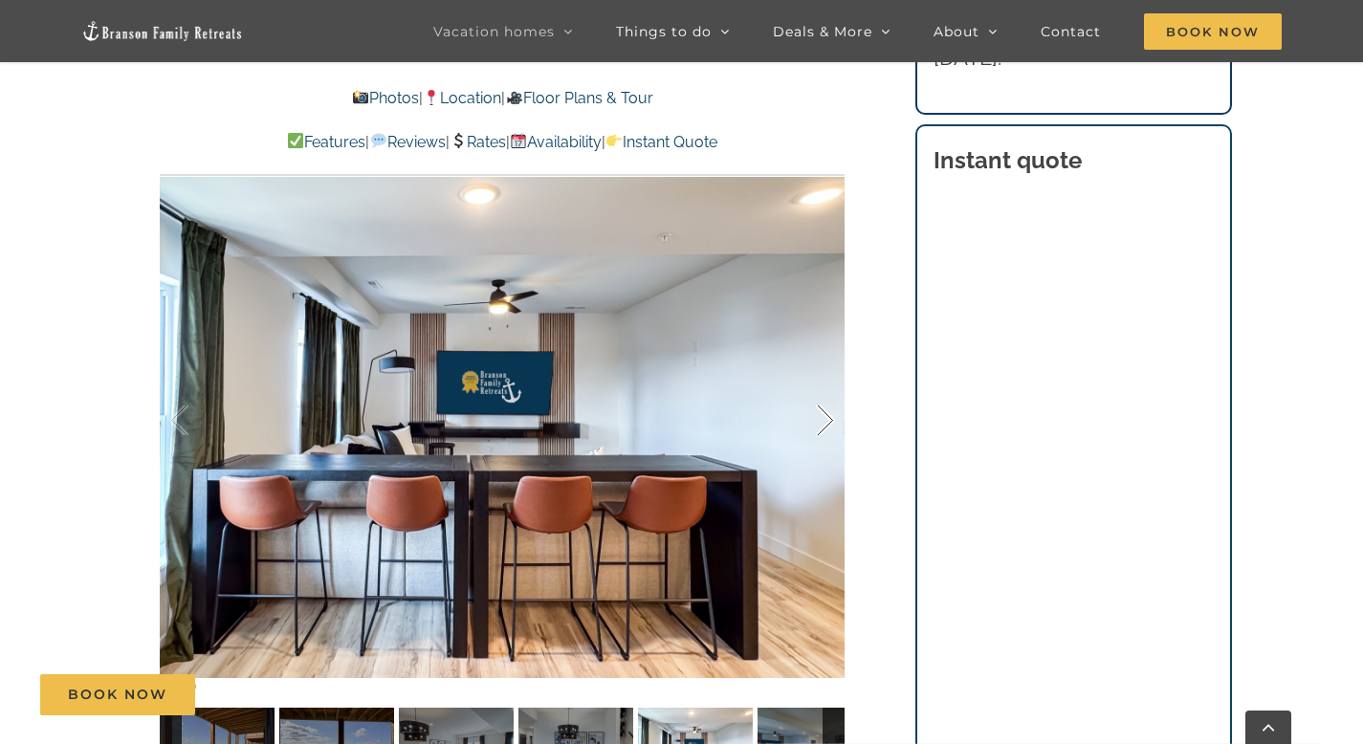
click at [823, 417] on div at bounding box center [805, 420] width 59 height 119
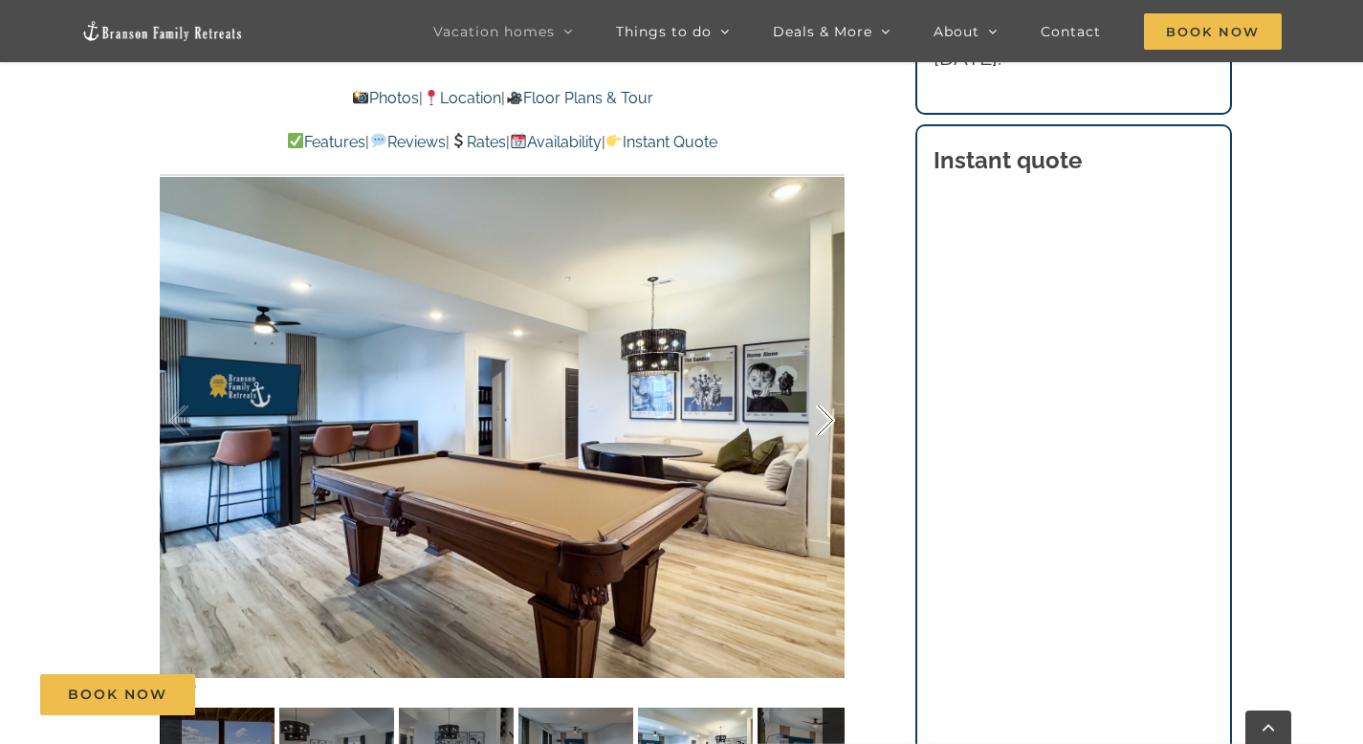
click at [823, 417] on div at bounding box center [805, 420] width 59 height 119
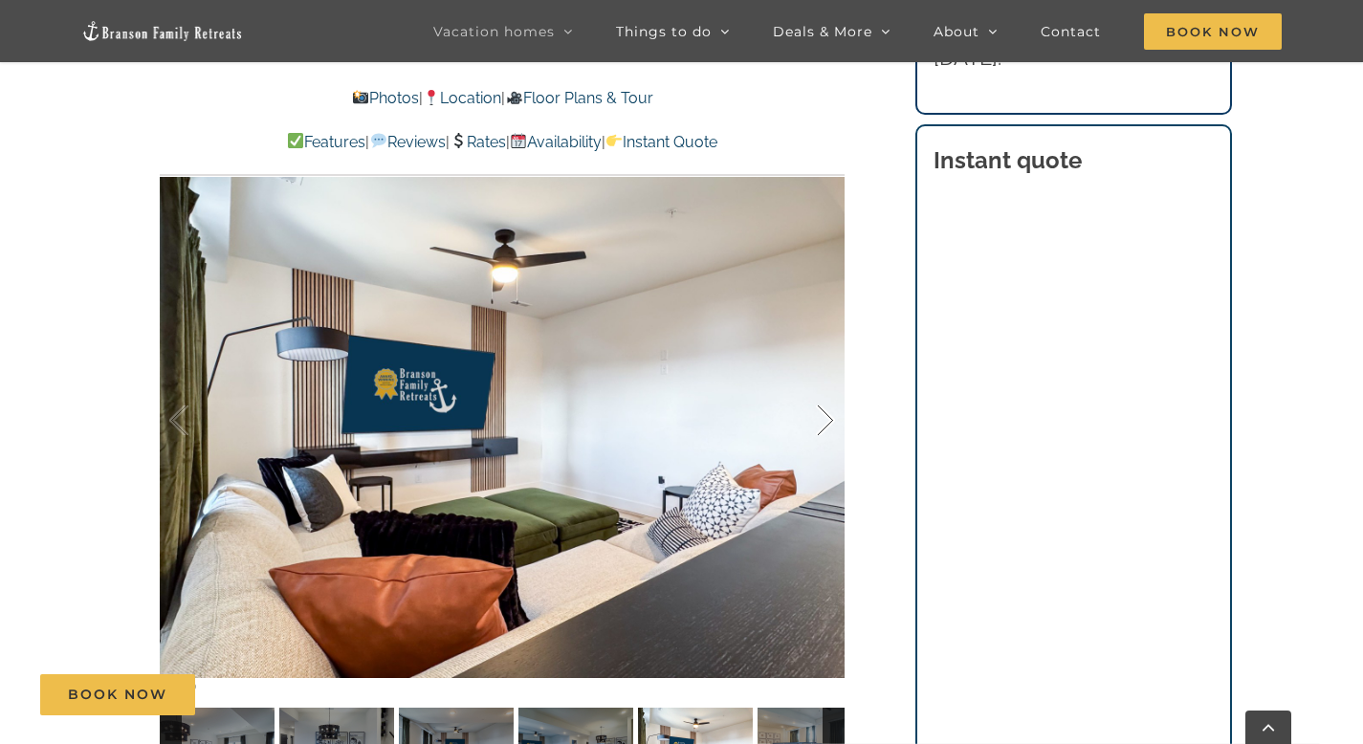
click at [823, 417] on div at bounding box center [805, 420] width 59 height 119
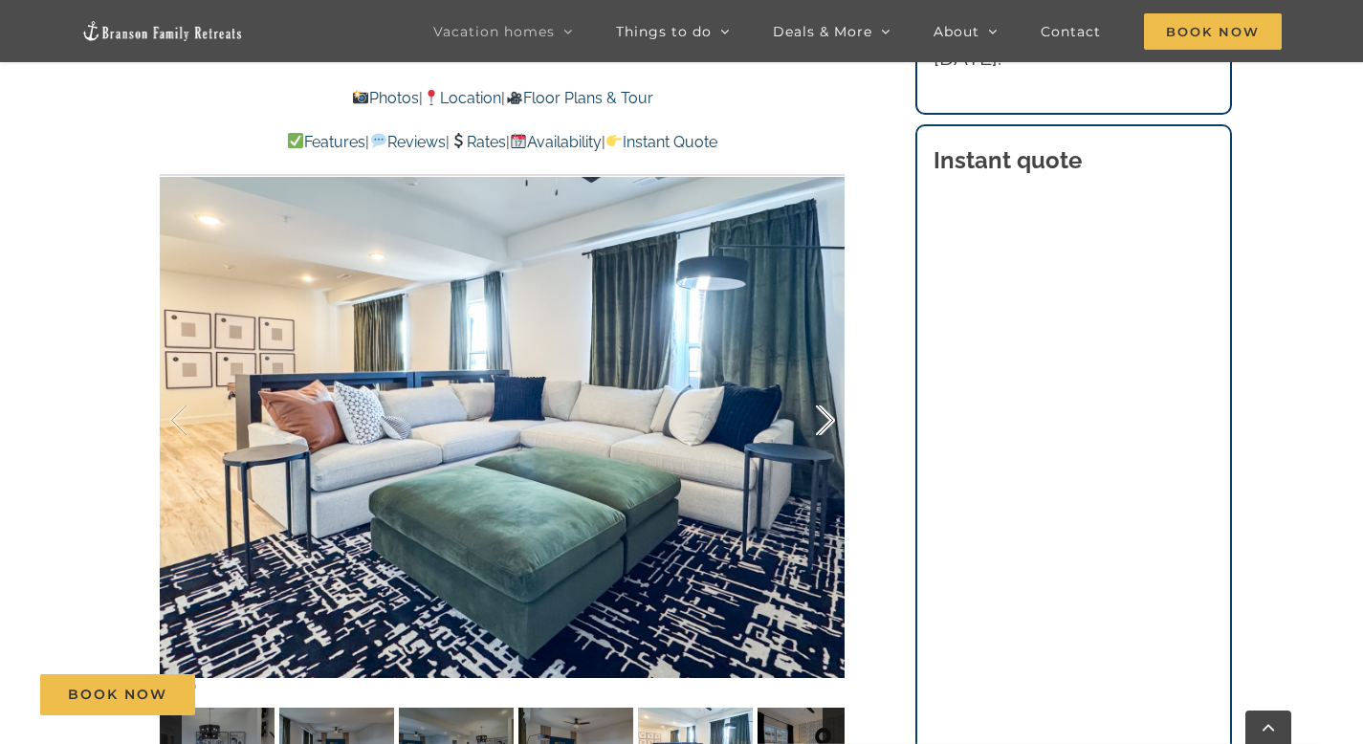
click at [823, 417] on div at bounding box center [805, 420] width 59 height 119
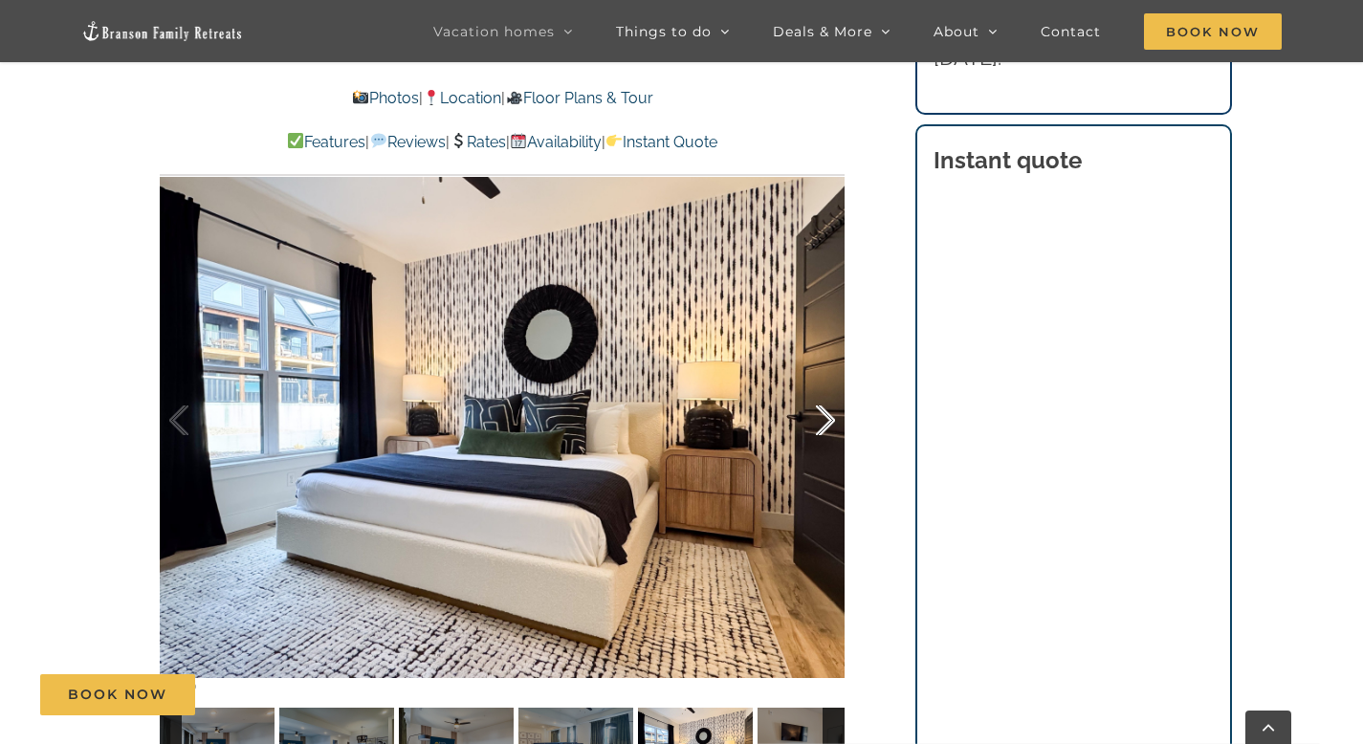
click at [823, 417] on div at bounding box center [805, 420] width 59 height 119
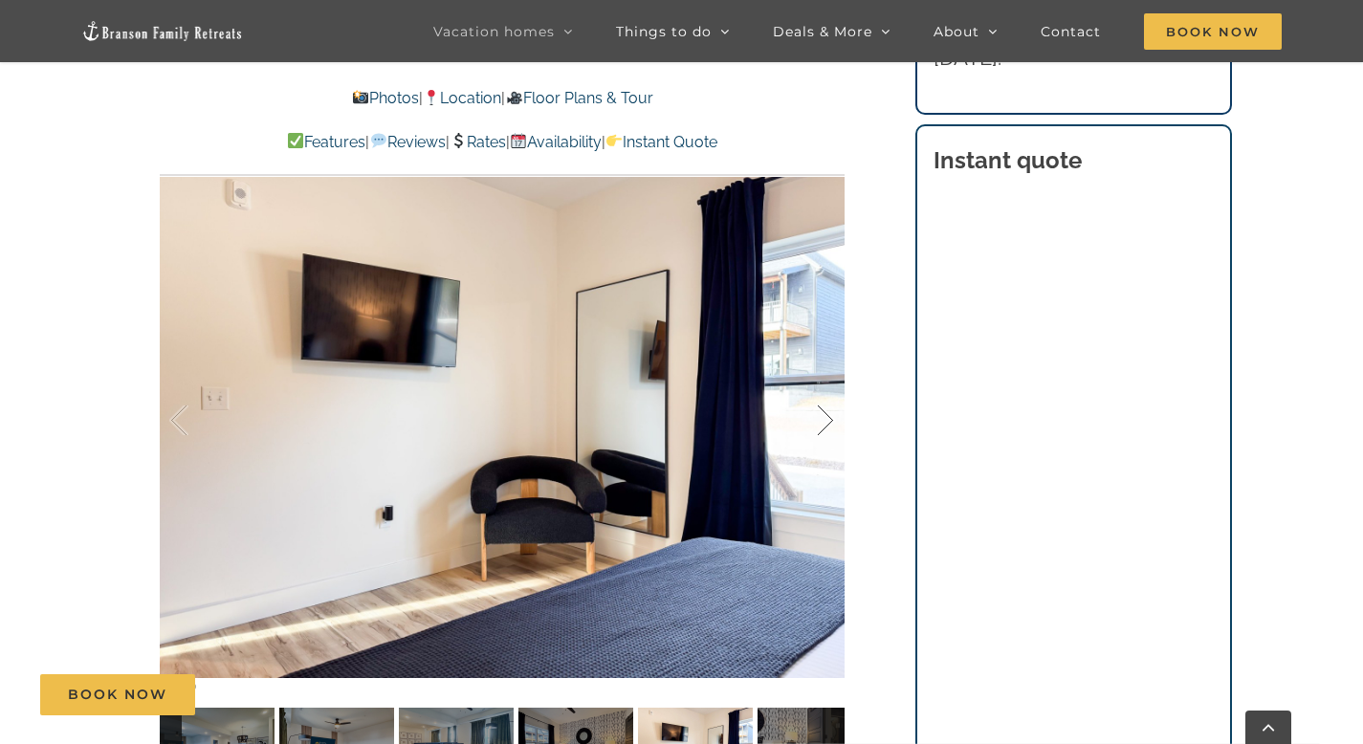
click at [823, 417] on div at bounding box center [805, 420] width 59 height 119
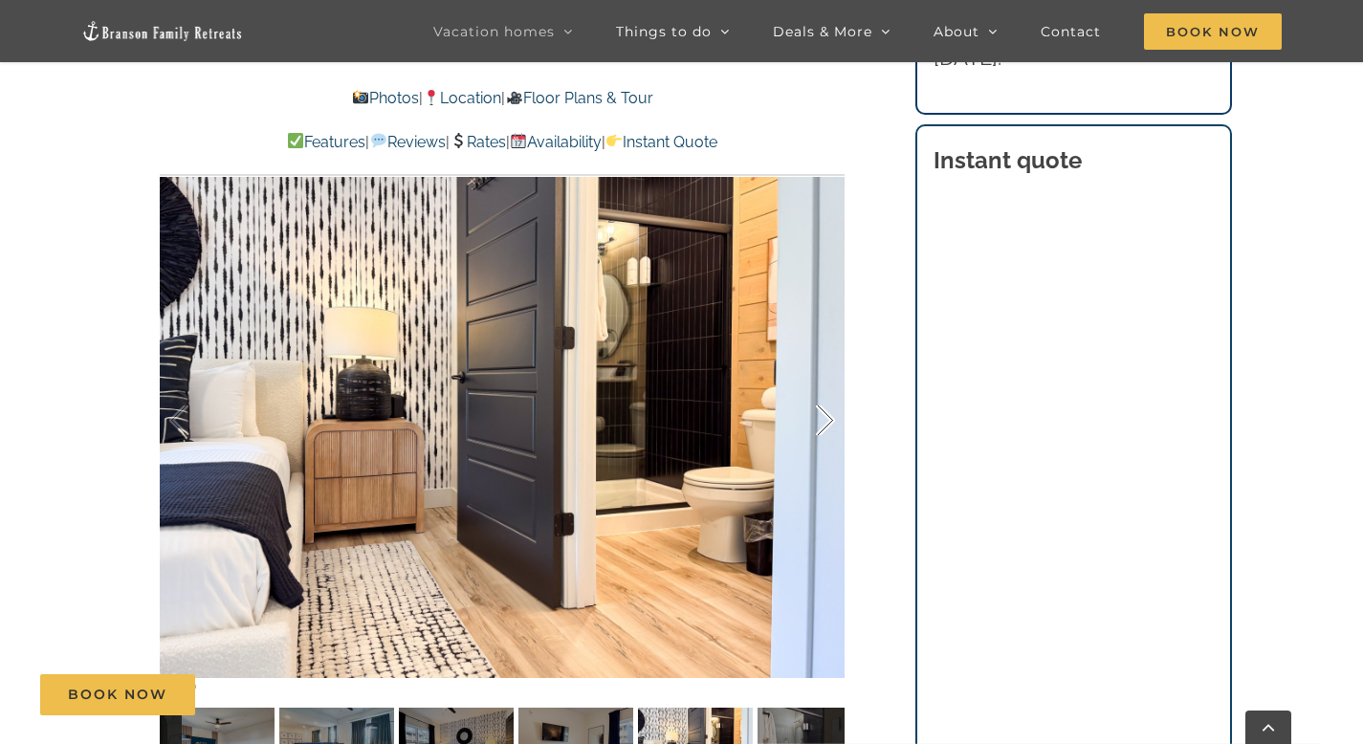
click at [823, 417] on div at bounding box center [805, 420] width 59 height 119
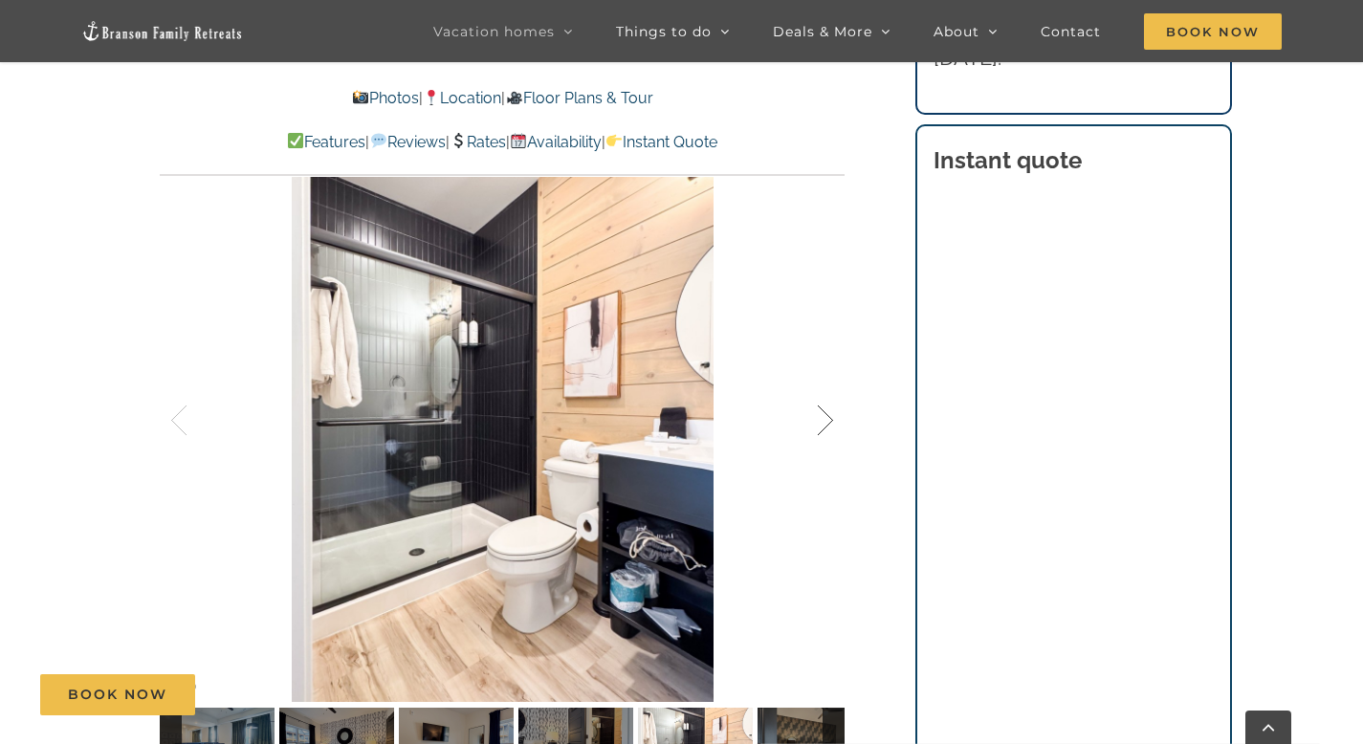
click at [823, 417] on div at bounding box center [805, 420] width 59 height 119
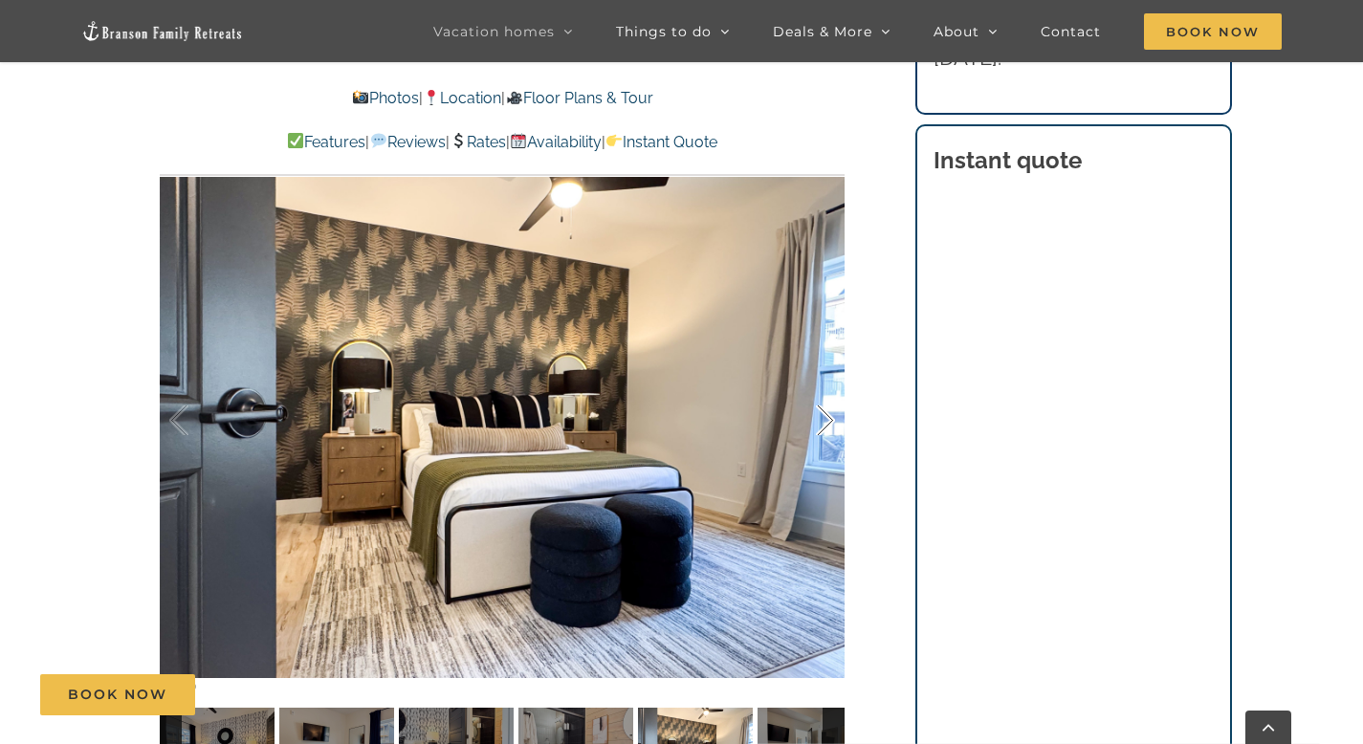
click at [823, 417] on div at bounding box center [805, 420] width 59 height 119
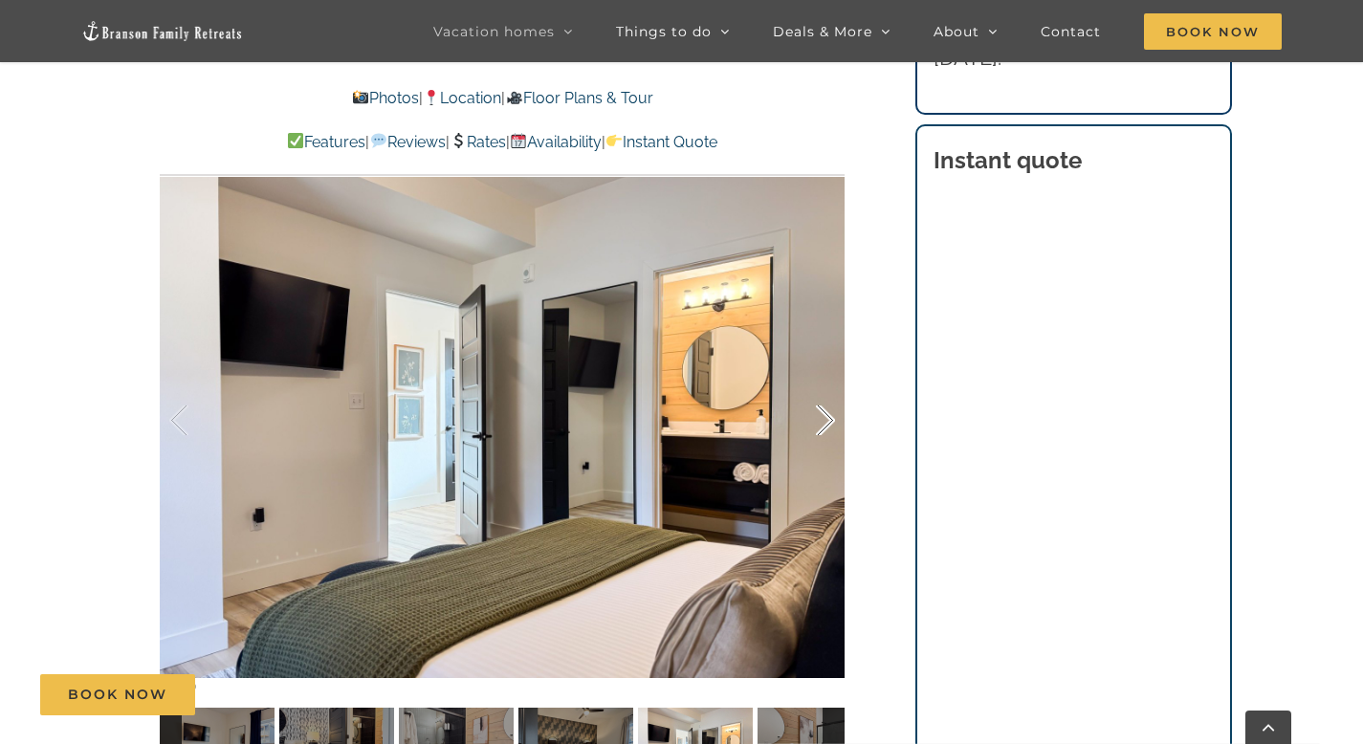
click at [823, 417] on div at bounding box center [805, 420] width 59 height 119
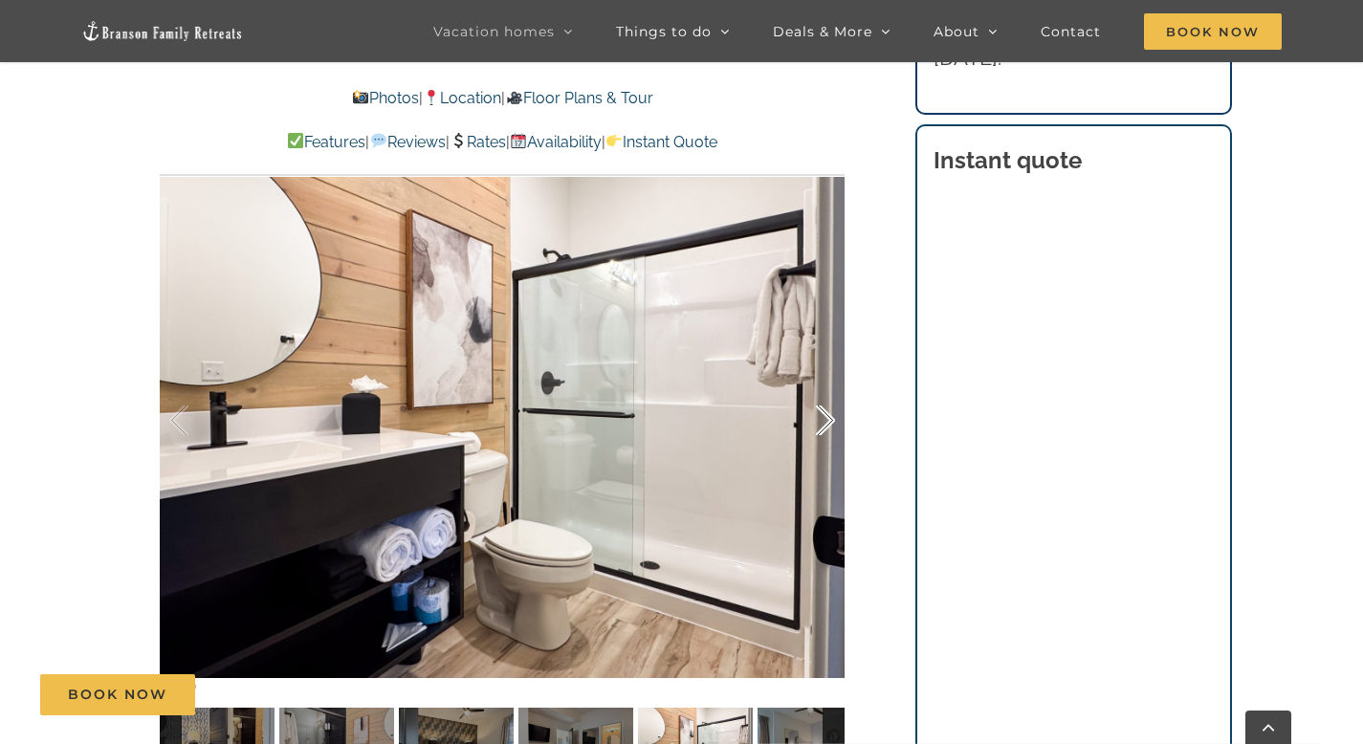
click at [823, 417] on div at bounding box center [805, 420] width 59 height 119
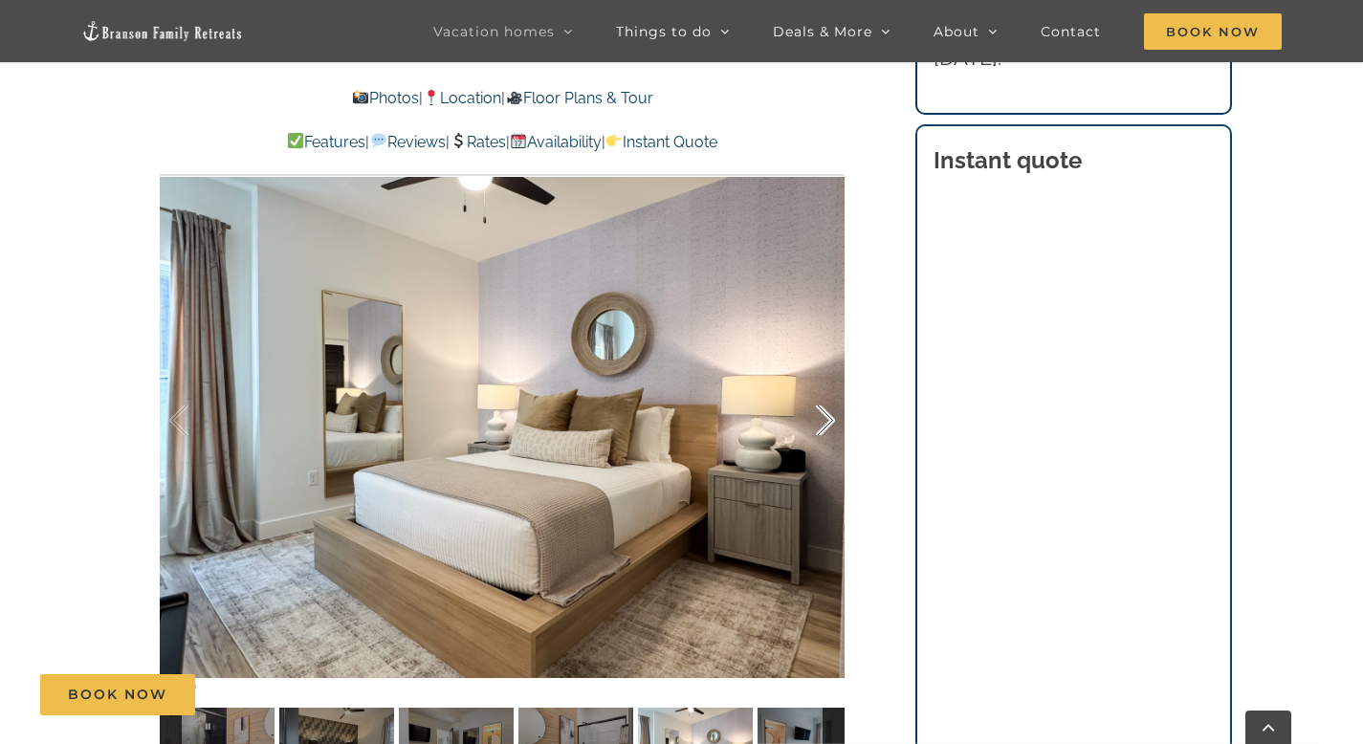
click at [823, 417] on div at bounding box center [805, 420] width 59 height 119
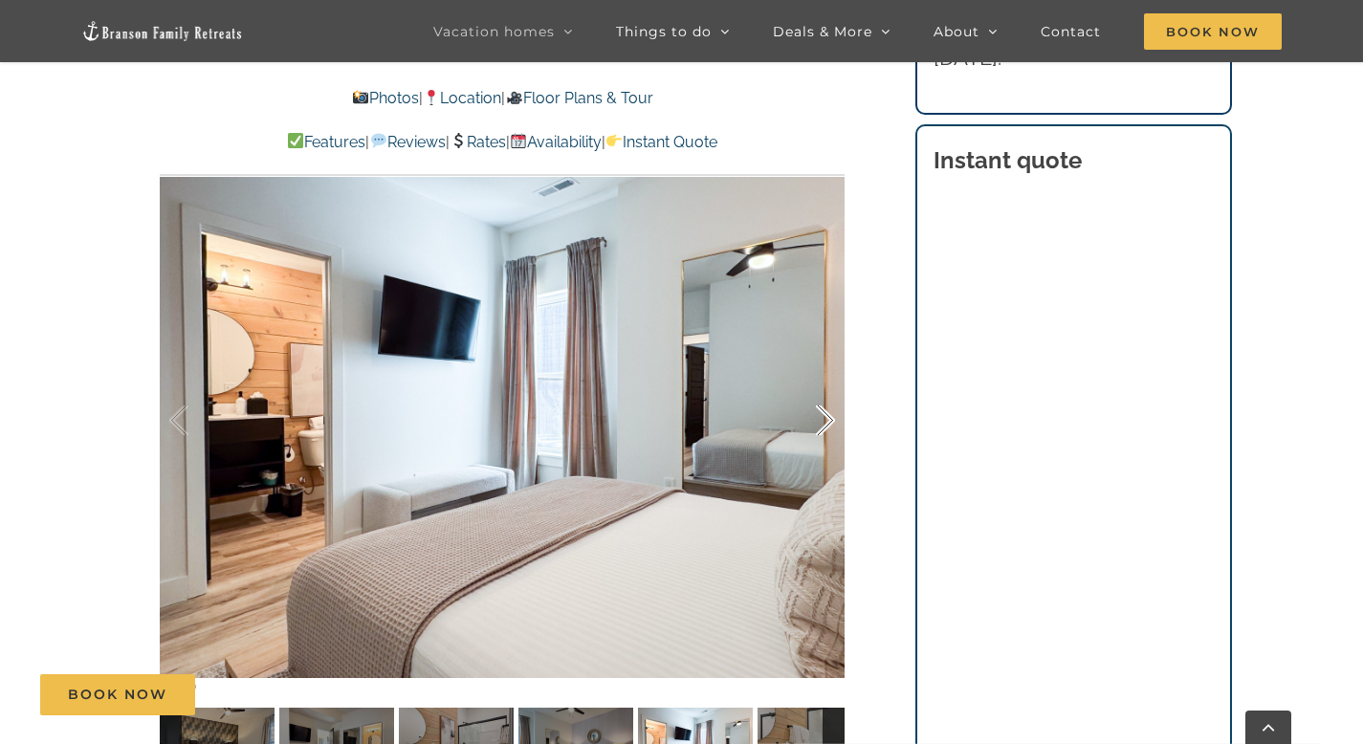
click at [823, 417] on div at bounding box center [805, 420] width 59 height 119
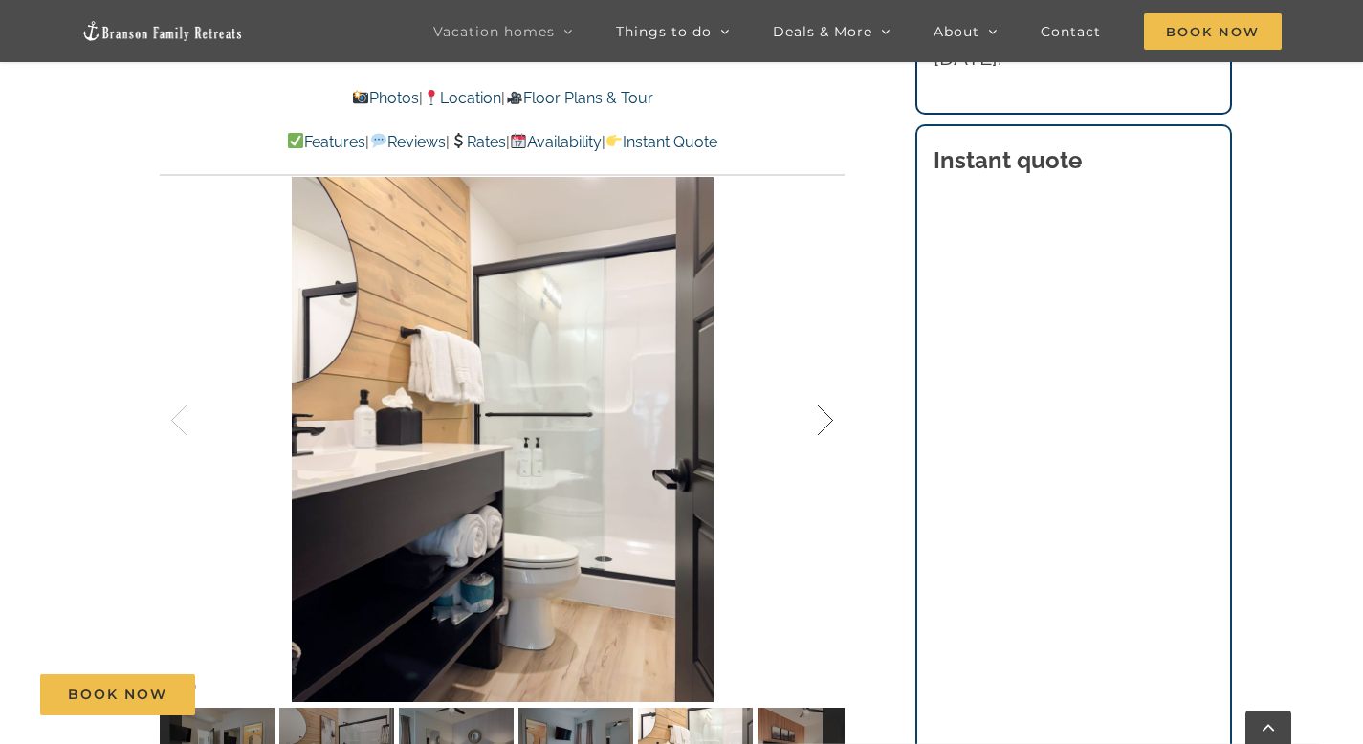
click at [823, 417] on div at bounding box center [805, 420] width 59 height 119
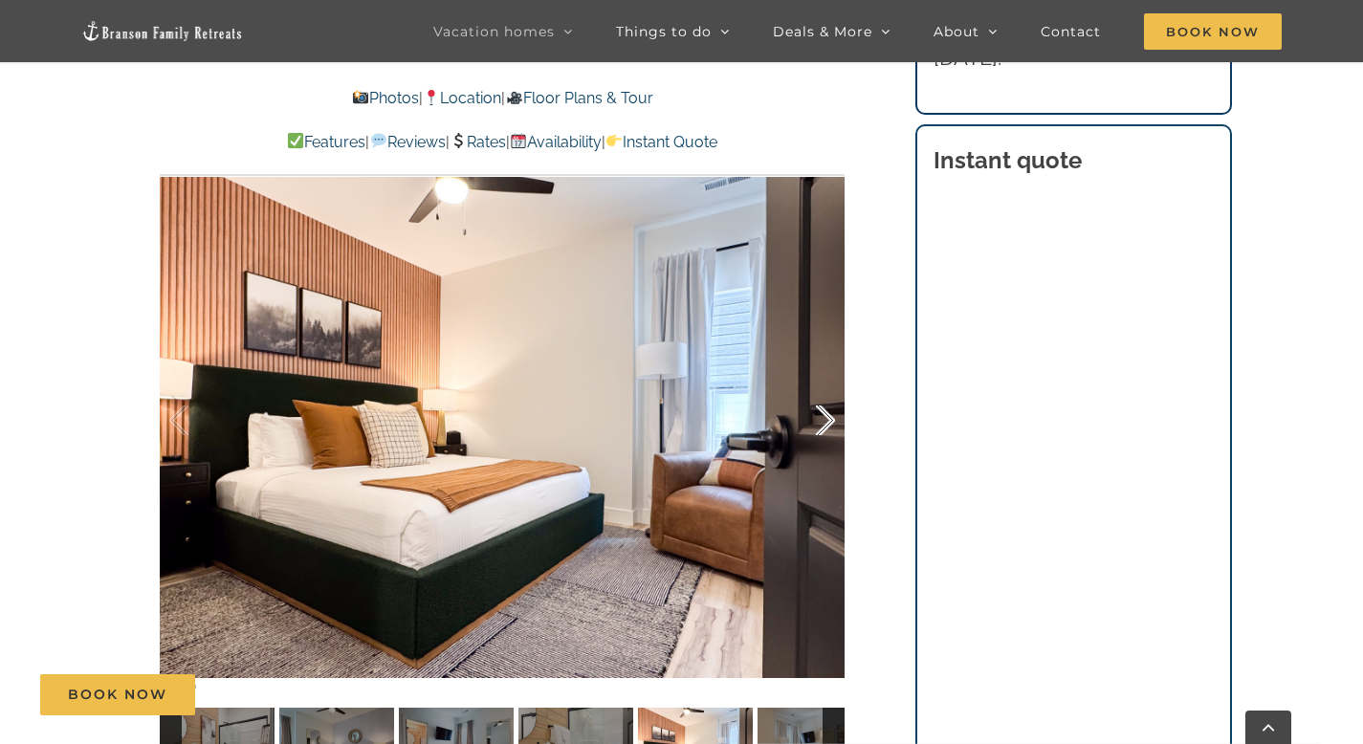
click at [823, 417] on div at bounding box center [805, 420] width 59 height 119
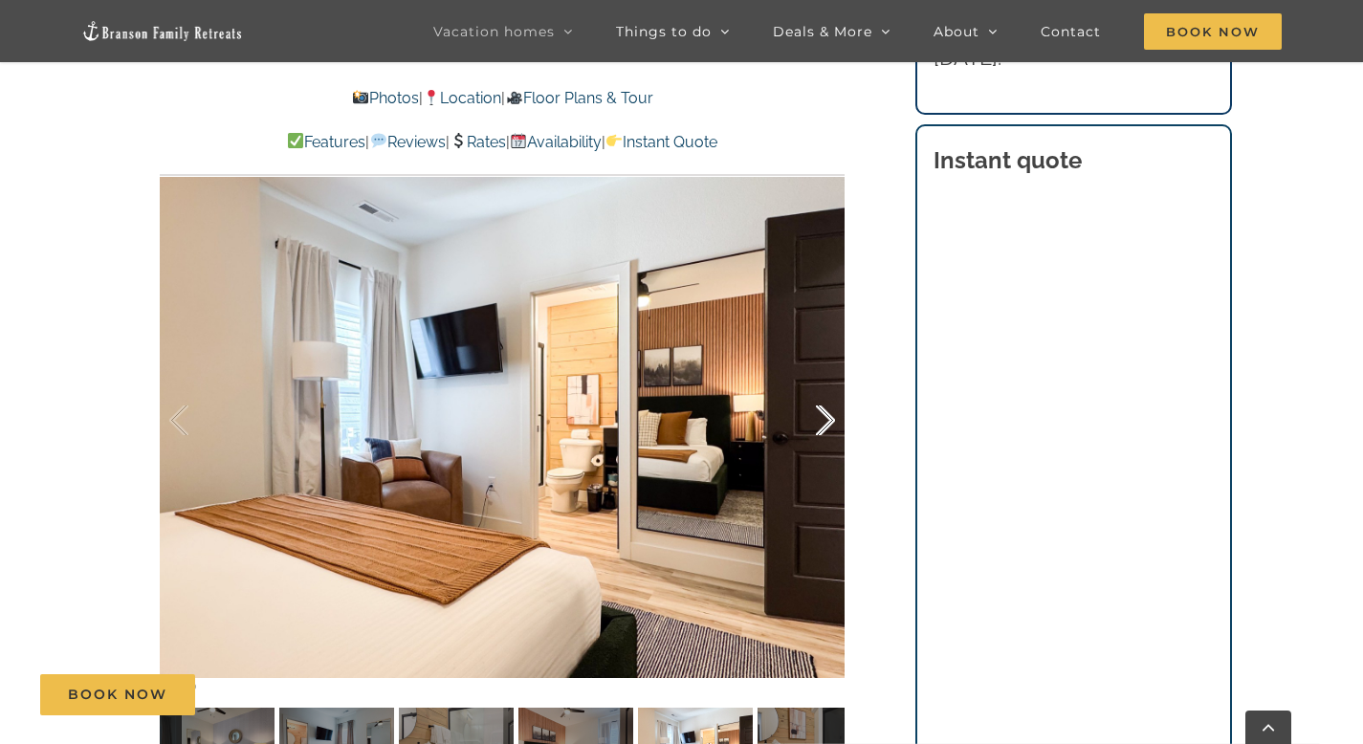
click at [823, 417] on div at bounding box center [805, 420] width 59 height 119
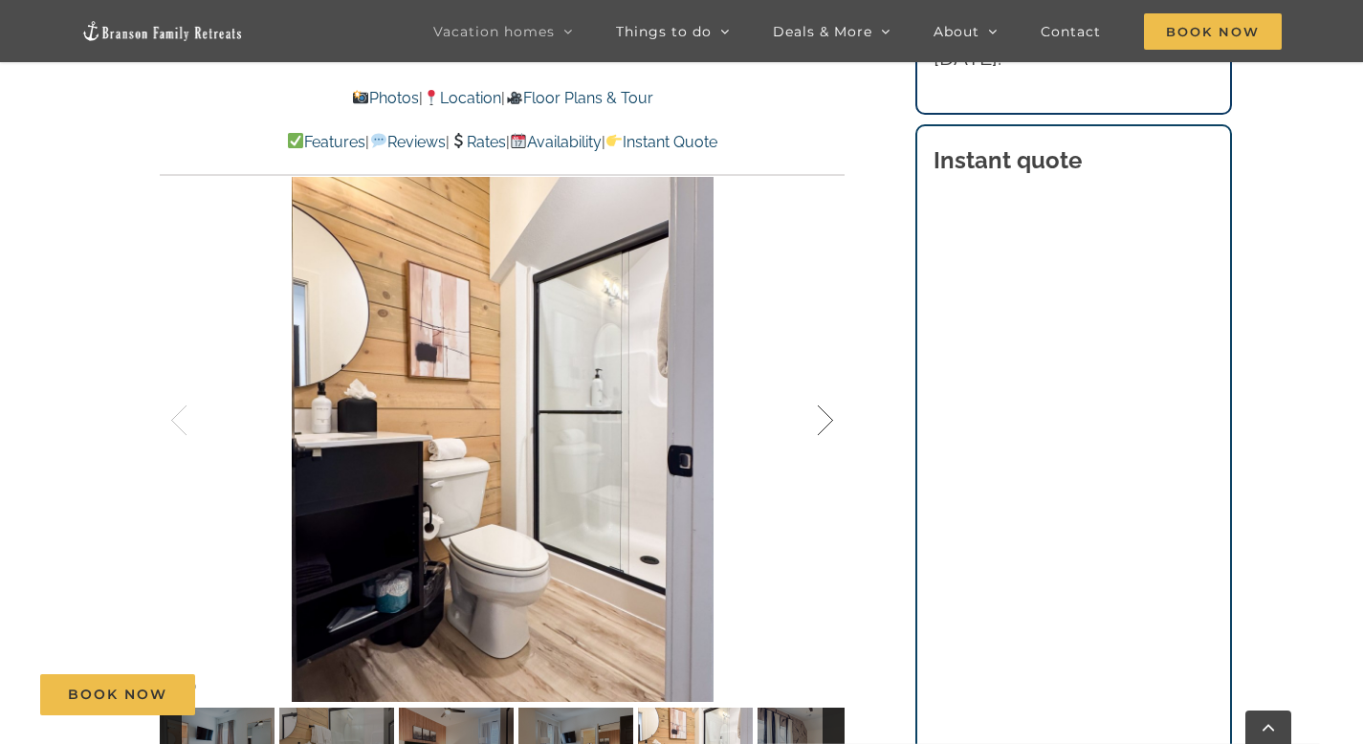
click at [823, 417] on div at bounding box center [805, 420] width 59 height 119
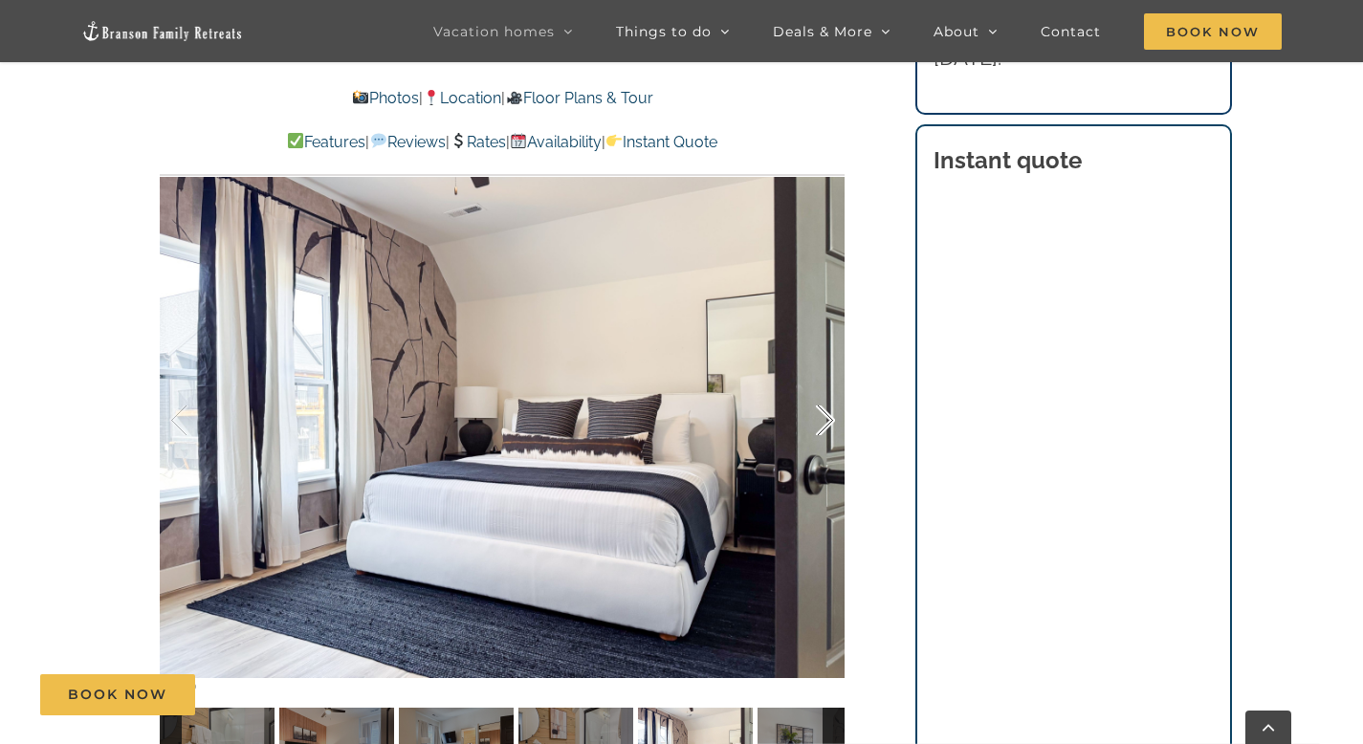
click at [823, 417] on div at bounding box center [805, 420] width 59 height 119
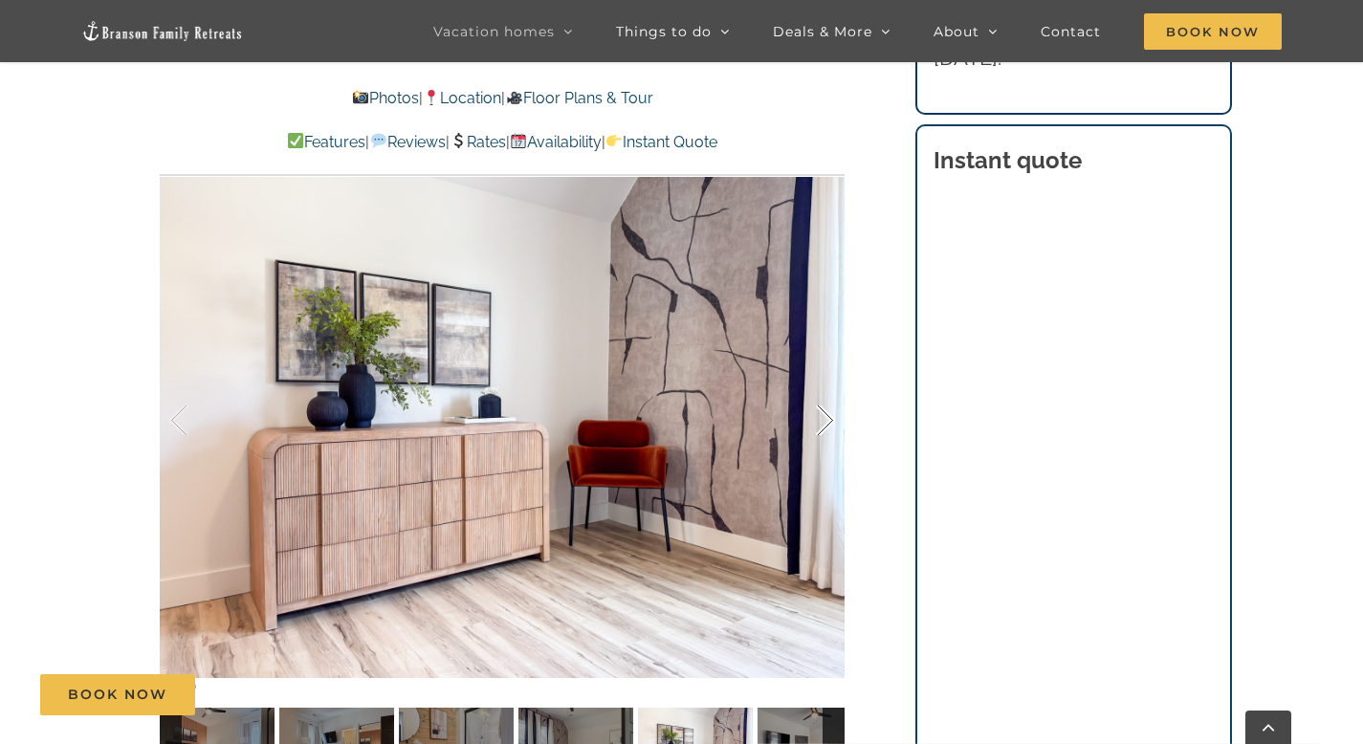
click at [823, 417] on div at bounding box center [805, 420] width 59 height 119
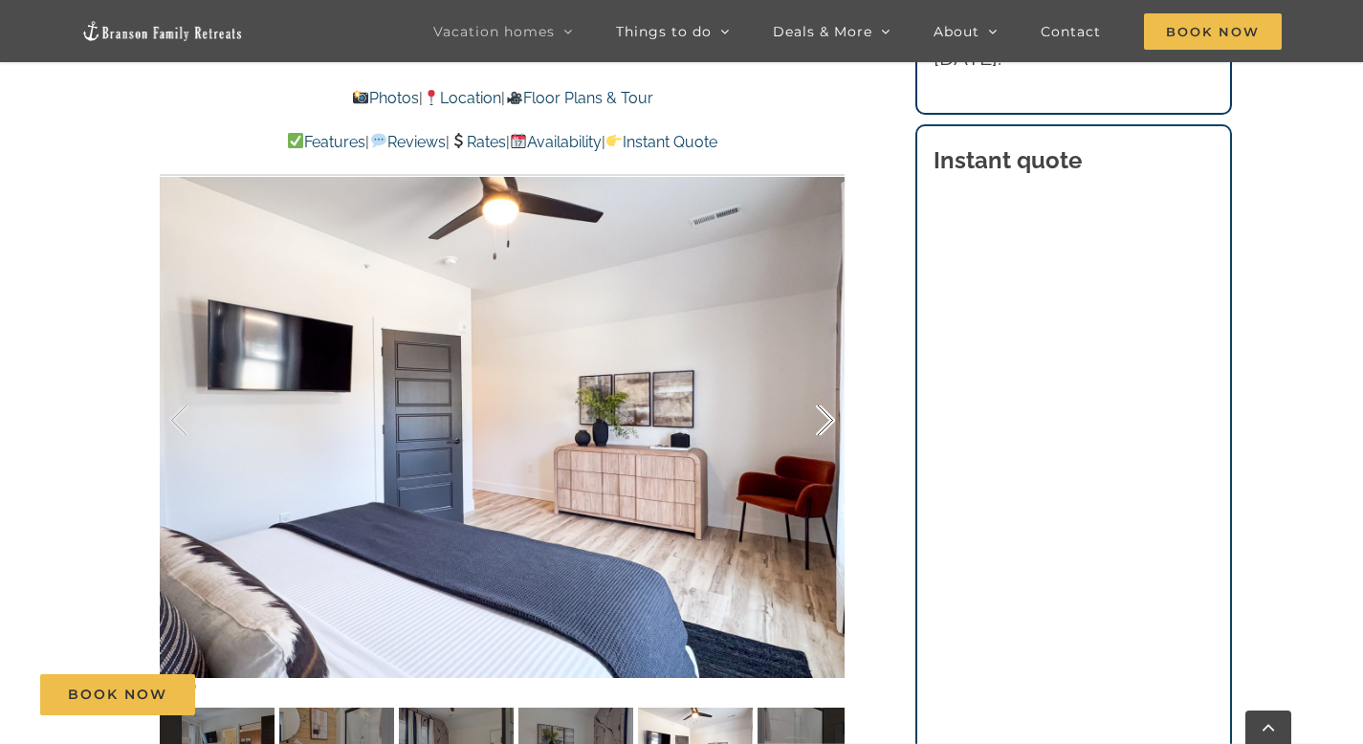
click at [823, 417] on div at bounding box center [805, 420] width 59 height 119
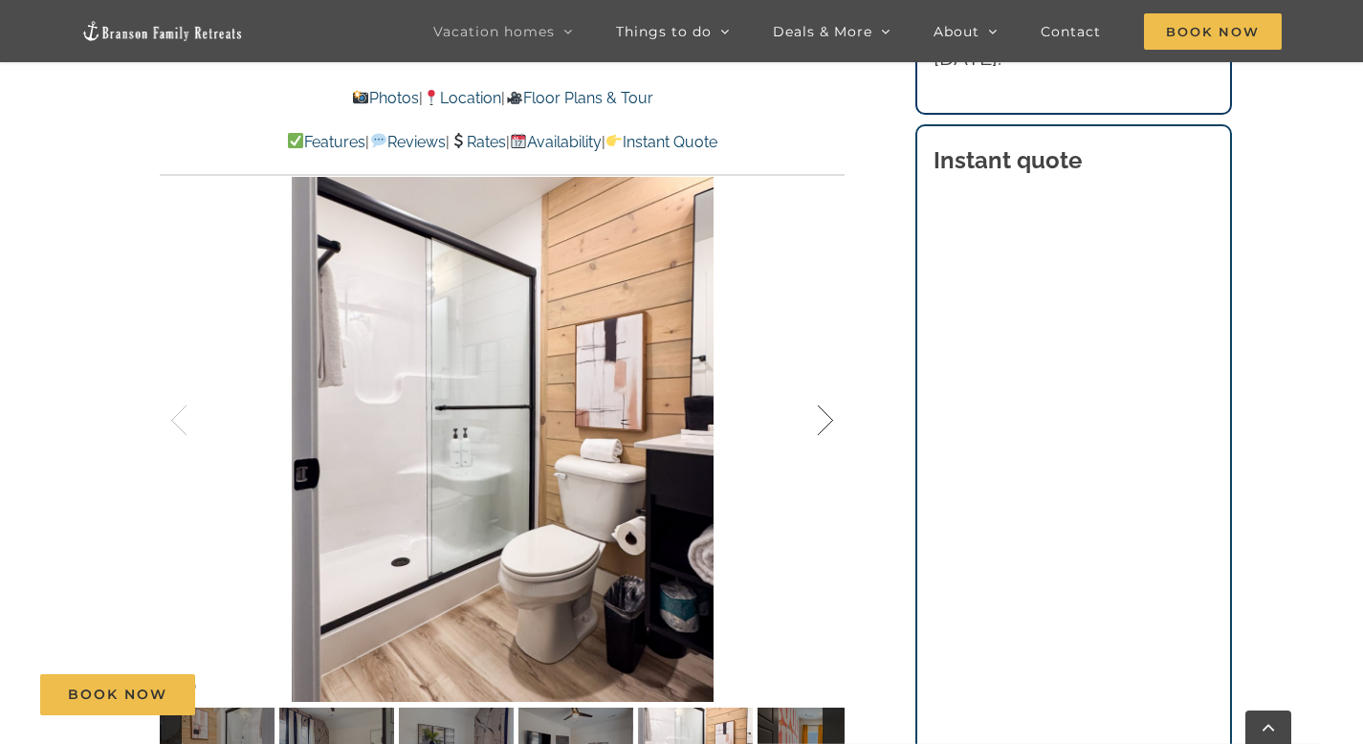
click at [823, 417] on div at bounding box center [805, 420] width 59 height 119
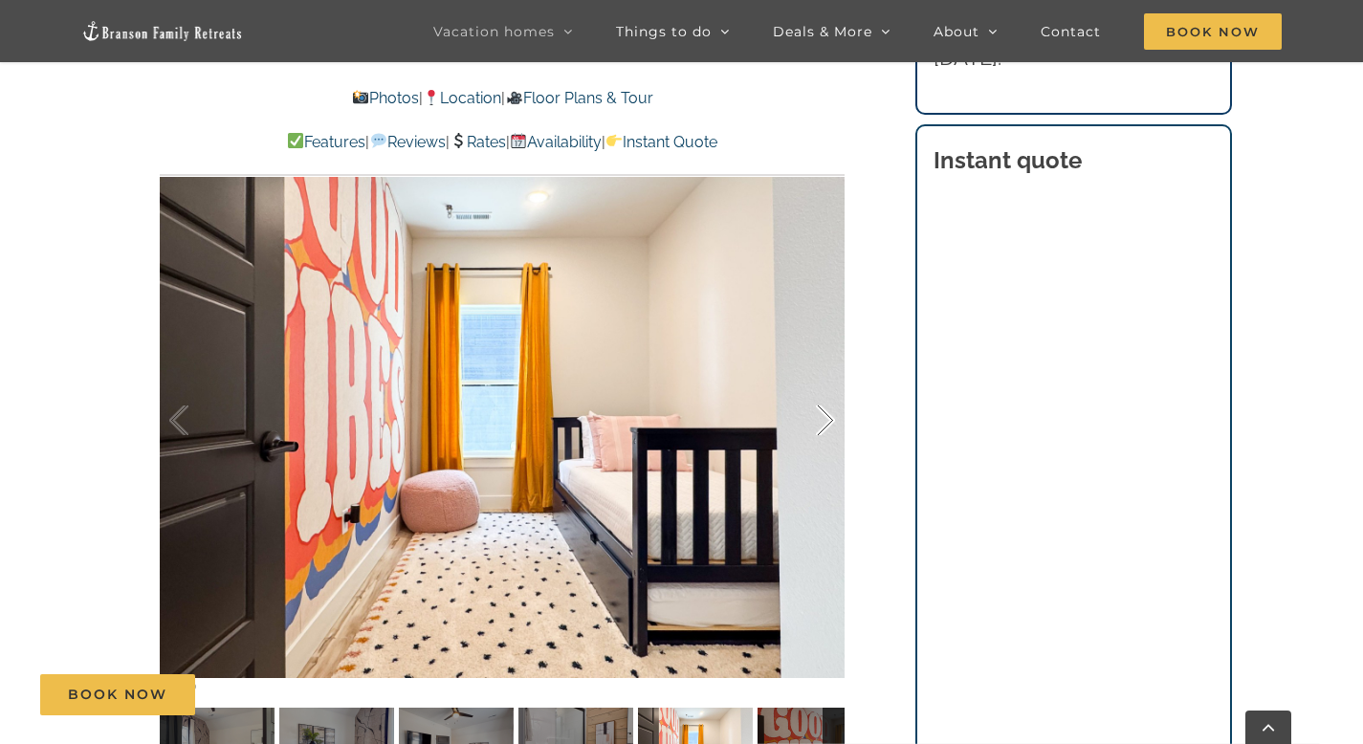
click at [823, 417] on div at bounding box center [805, 420] width 59 height 119
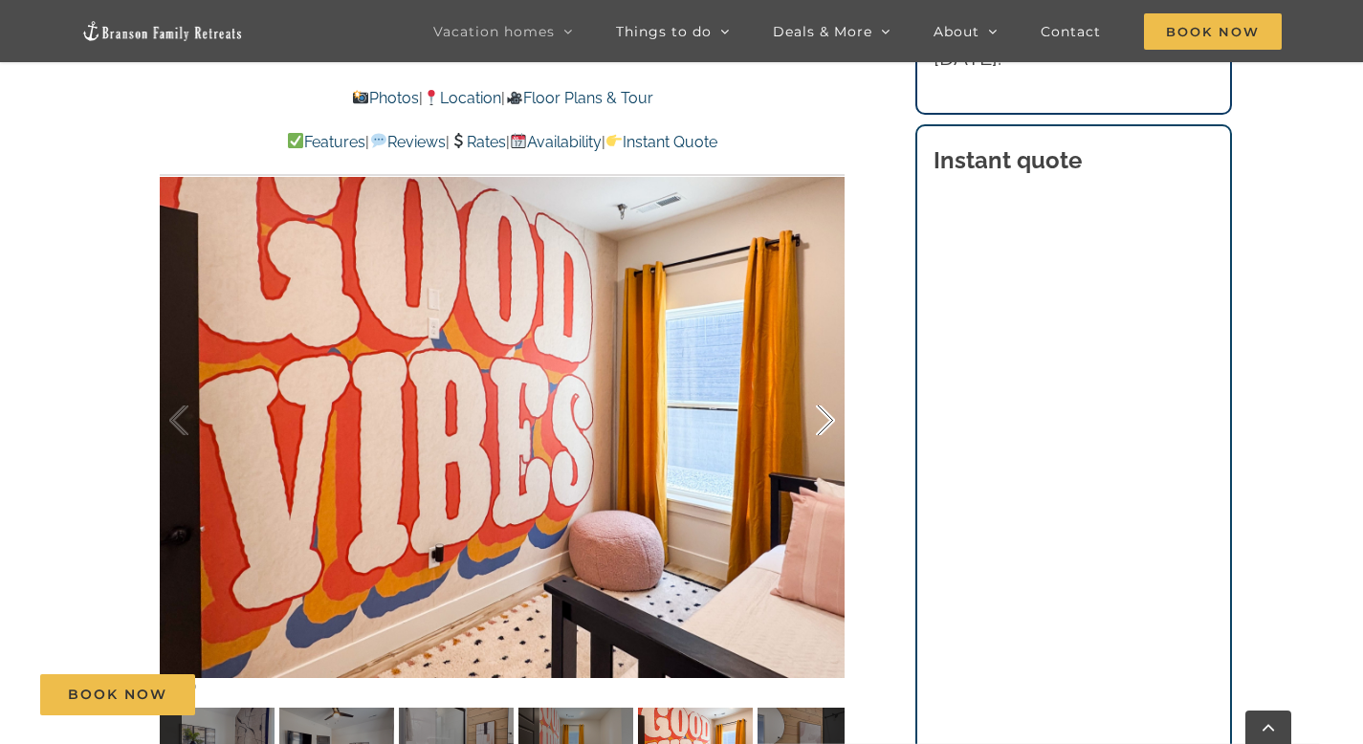
click at [823, 417] on div at bounding box center [805, 420] width 59 height 119
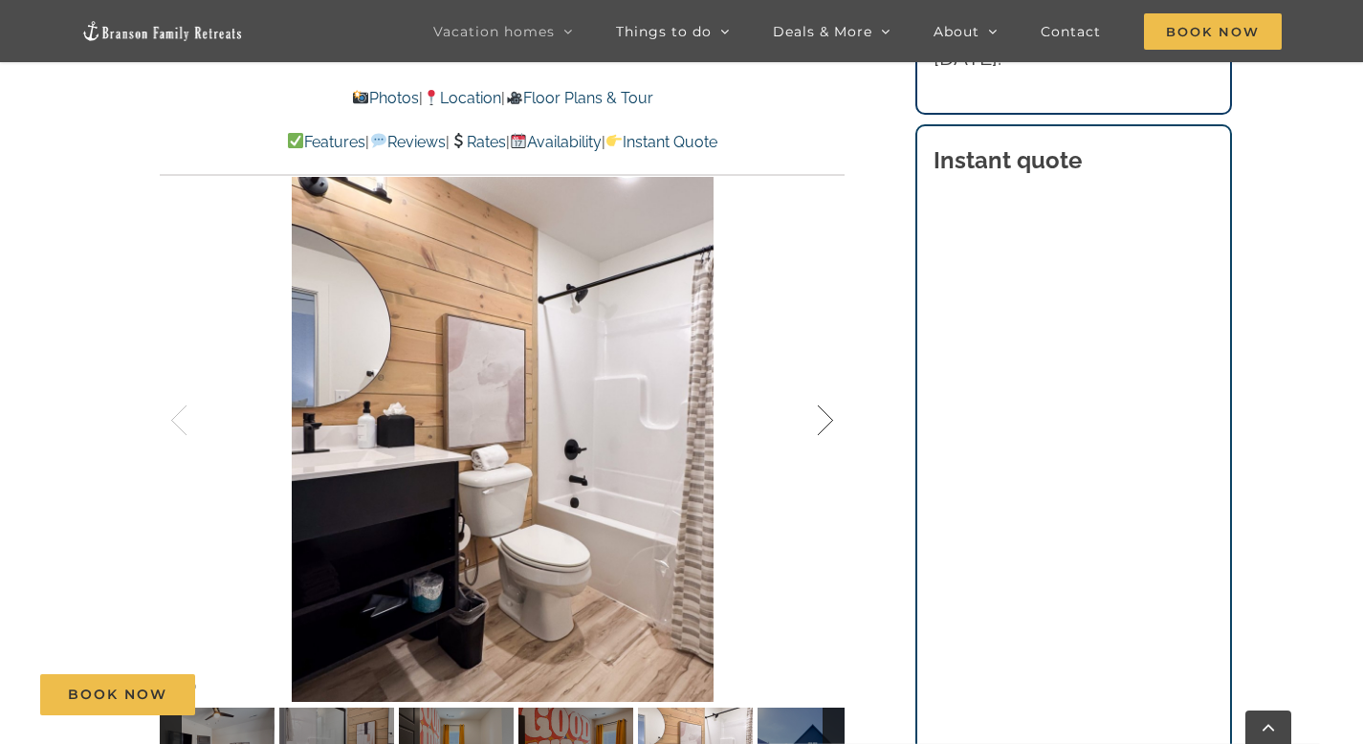
click at [823, 417] on div at bounding box center [805, 420] width 59 height 119
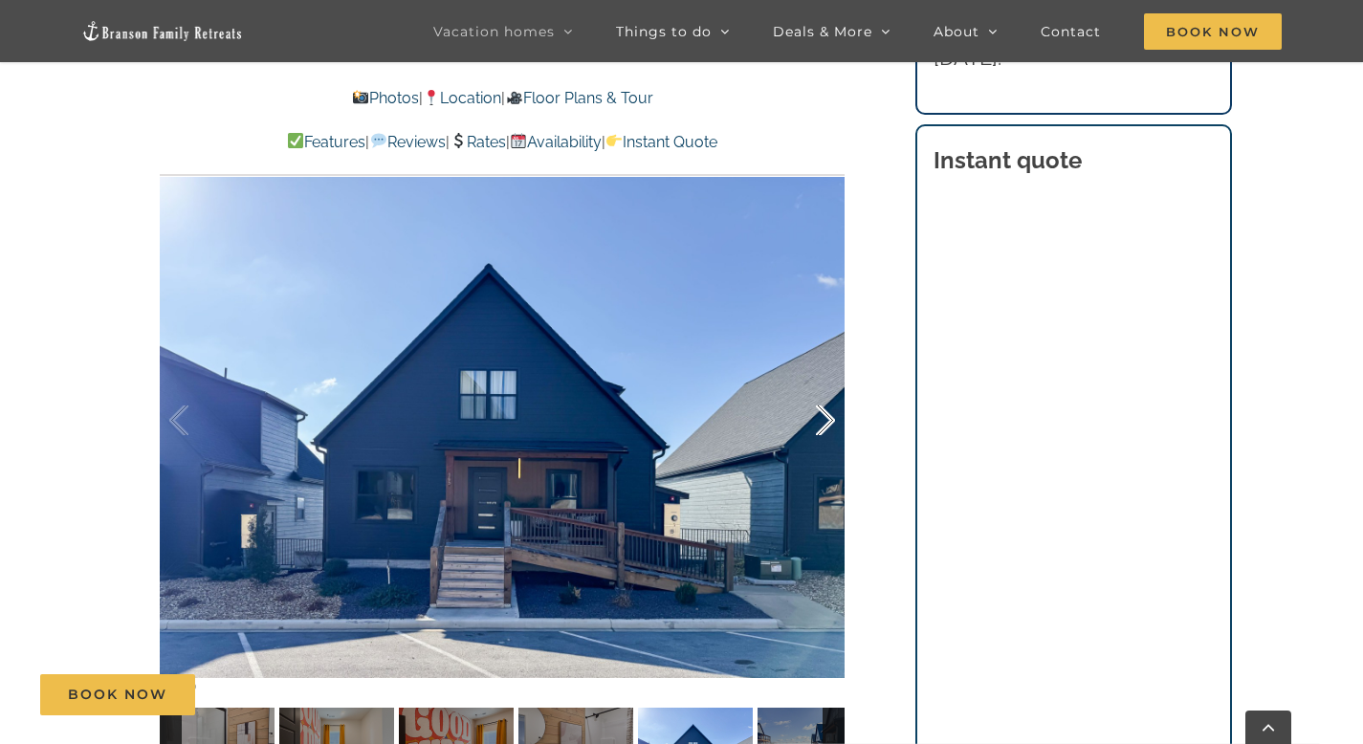
click at [823, 417] on div at bounding box center [805, 420] width 59 height 119
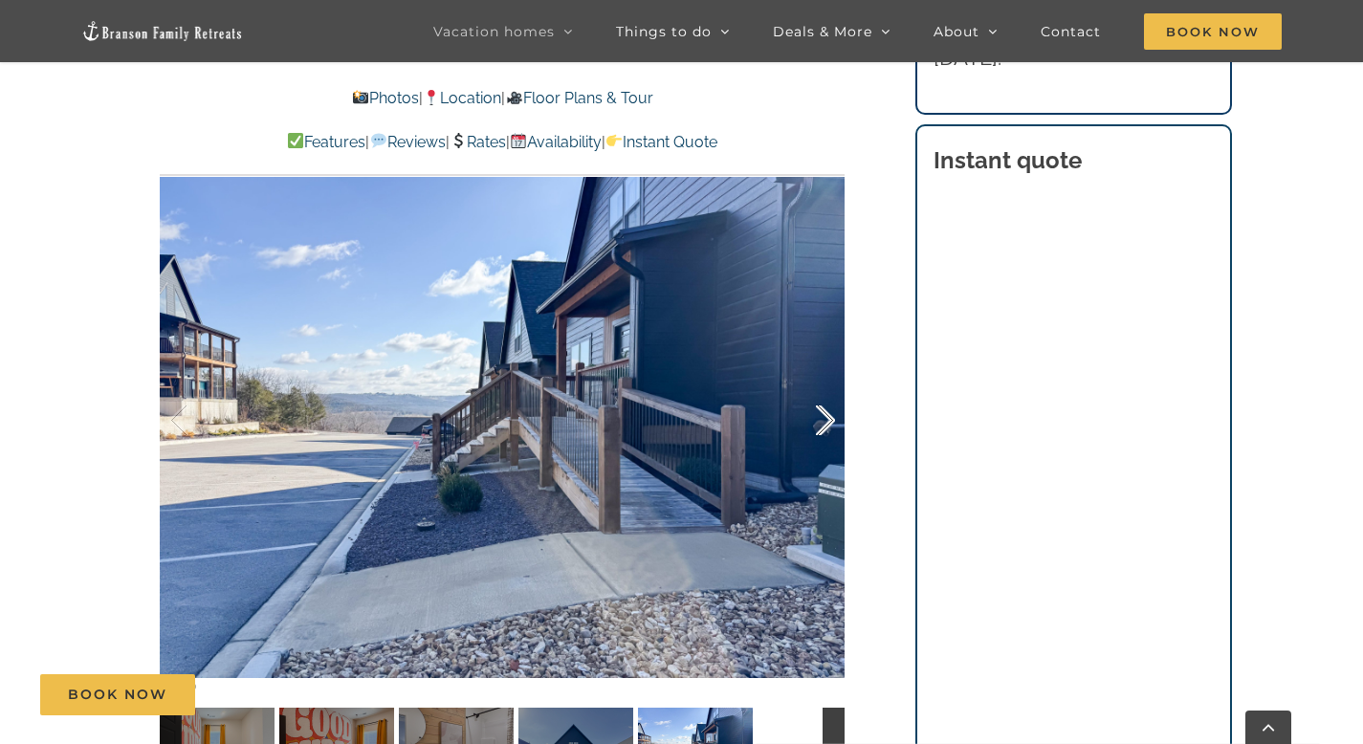
click at [823, 417] on div at bounding box center [805, 420] width 59 height 119
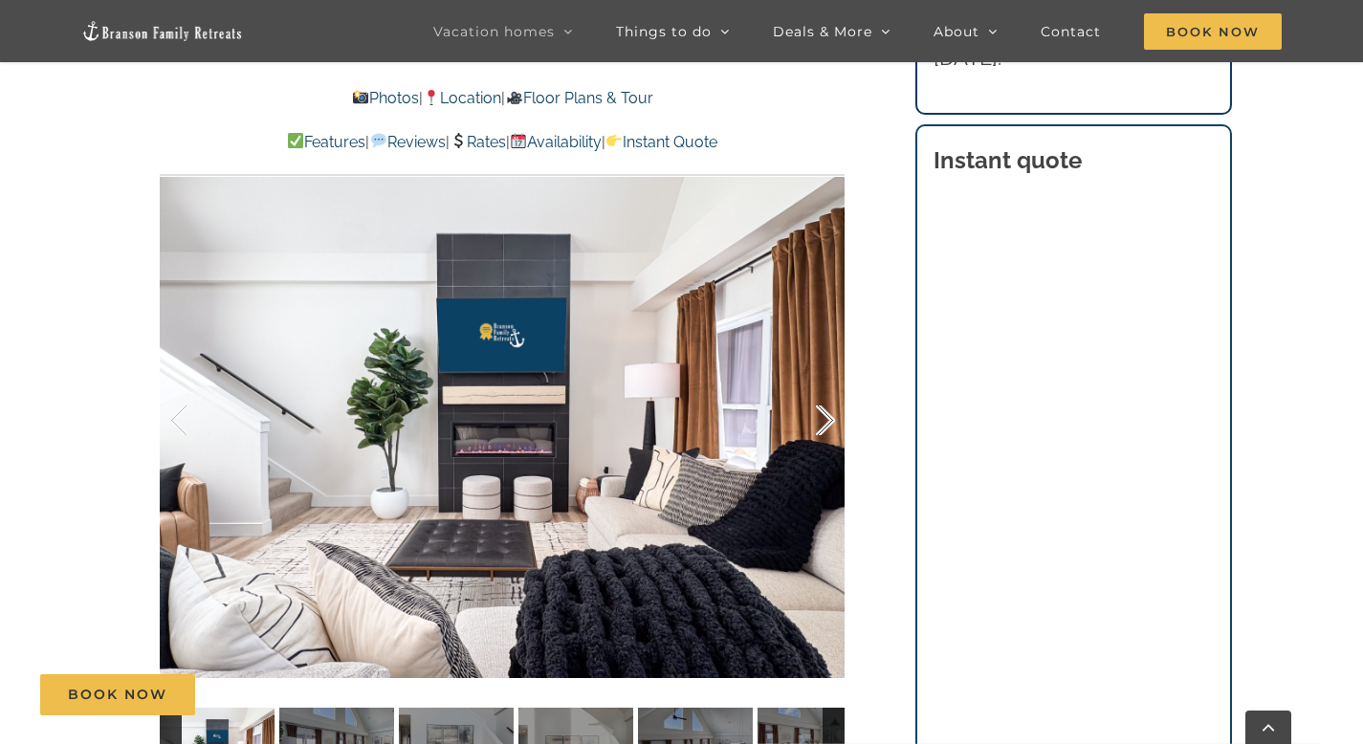
click at [823, 417] on div at bounding box center [805, 420] width 59 height 119
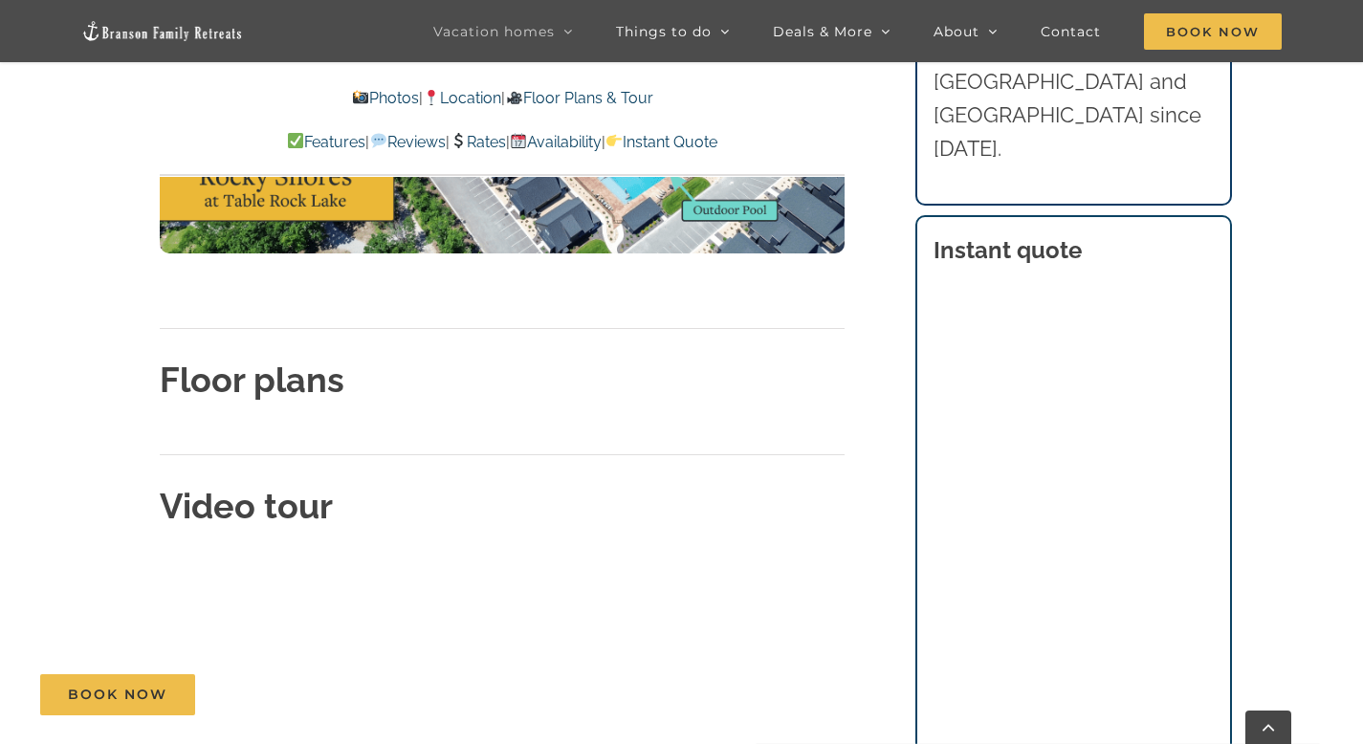
scroll to position [6409, 0]
